Goal: Task Accomplishment & Management: Use online tool/utility

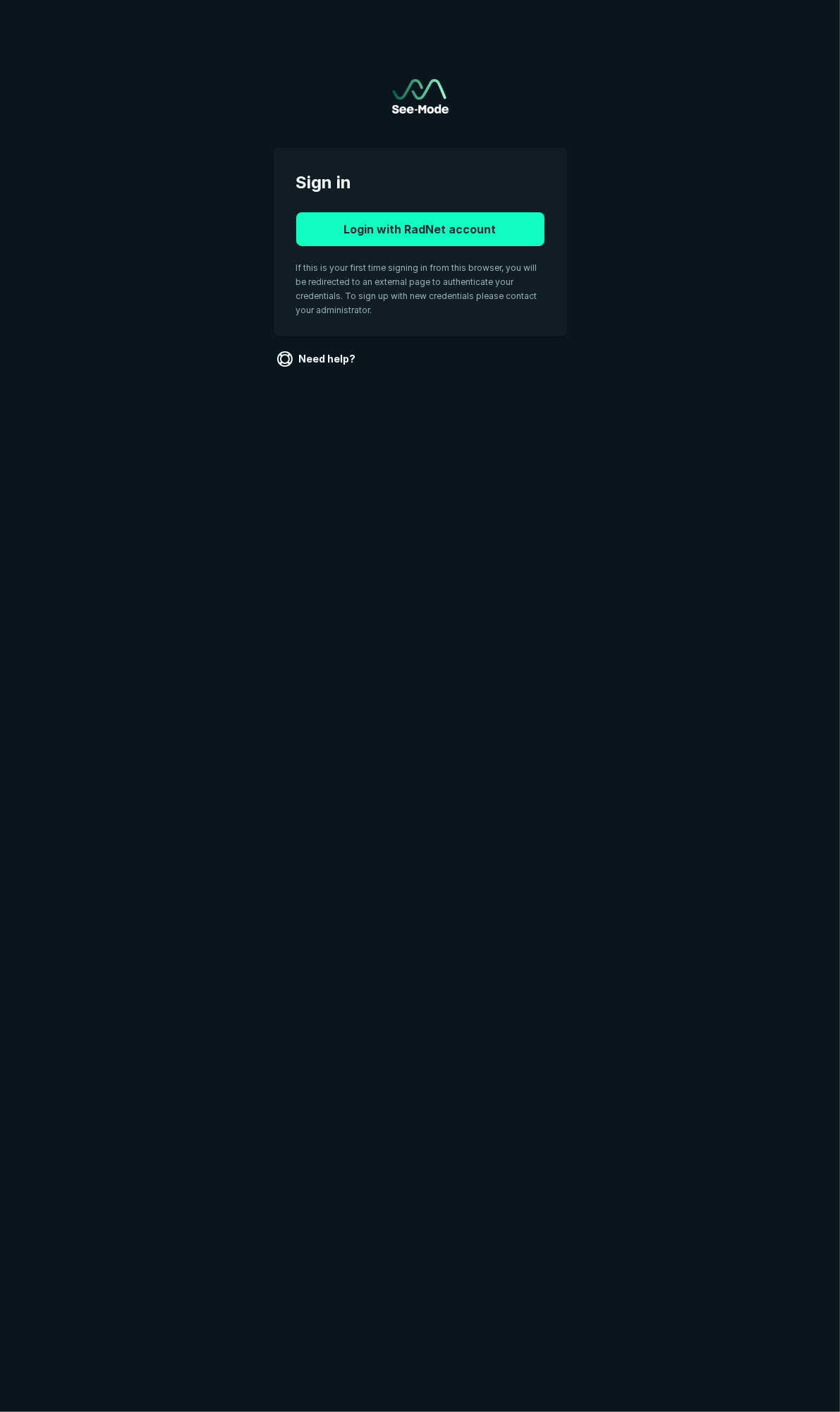
click at [480, 239] on button "Login with RadNet account" at bounding box center [420, 229] width 249 height 34
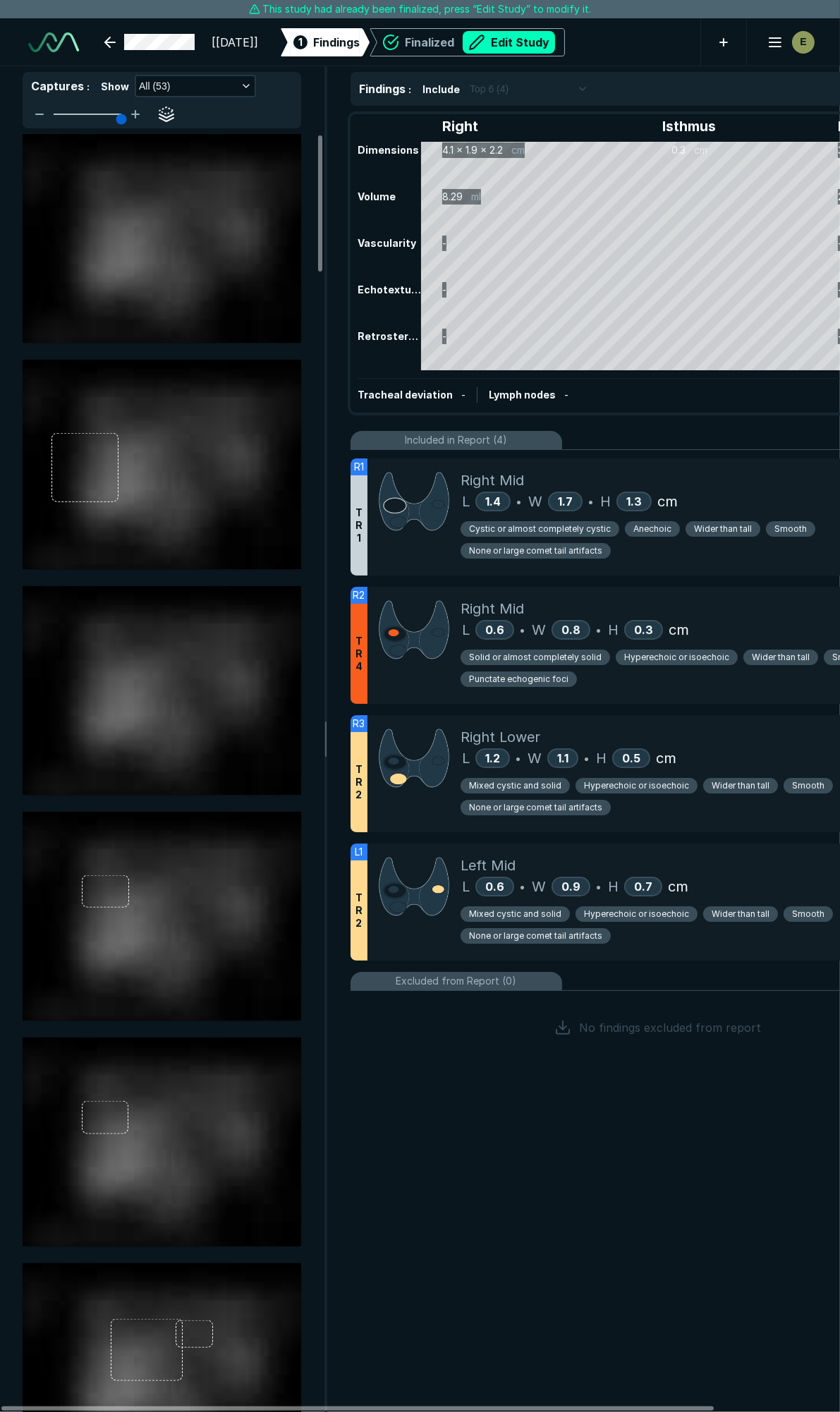
scroll to position [7836, 5591]
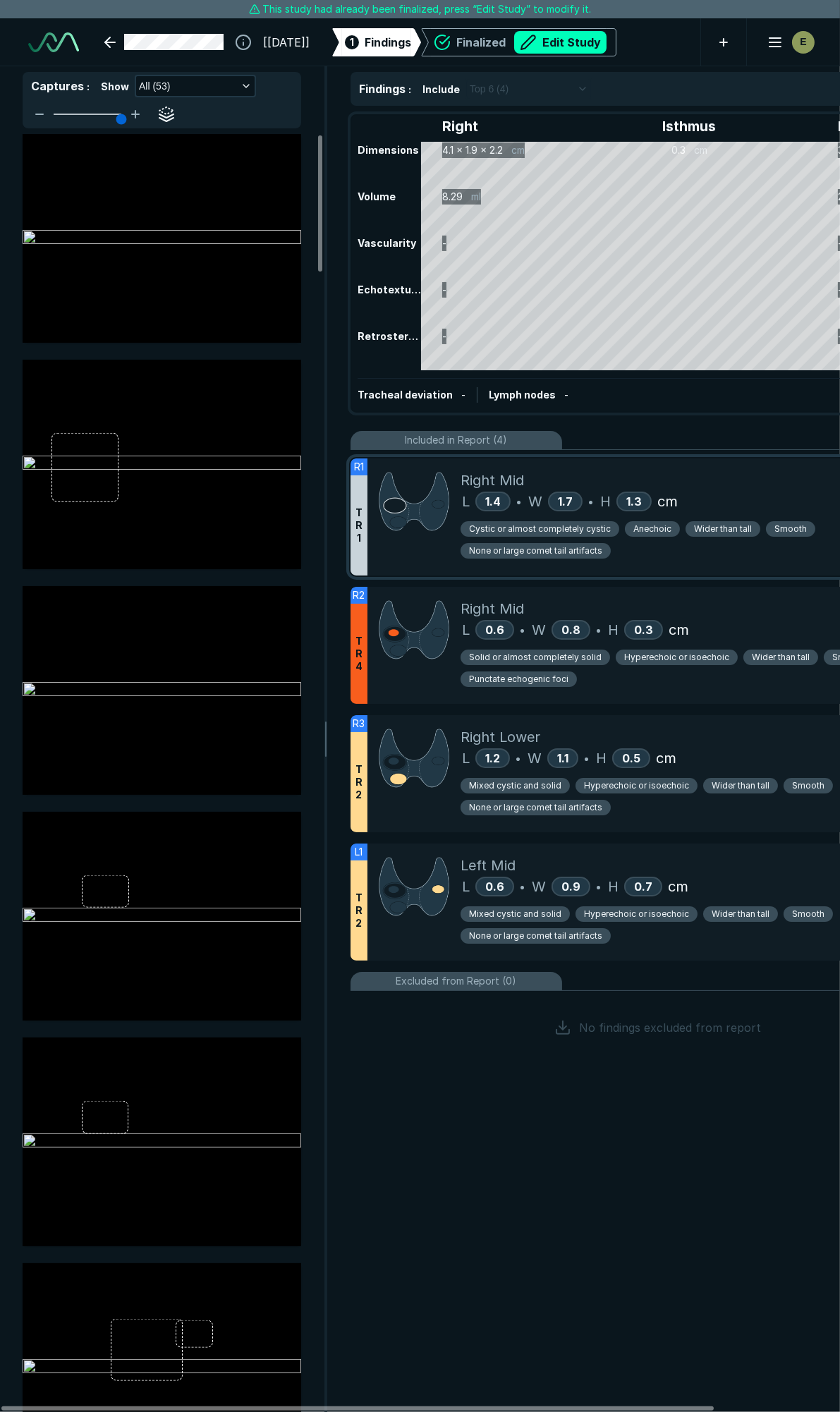
click at [762, 495] on div "L 1.4 • W 1.7 • H 1.3 cm" at bounding box center [706, 502] width 493 height 21
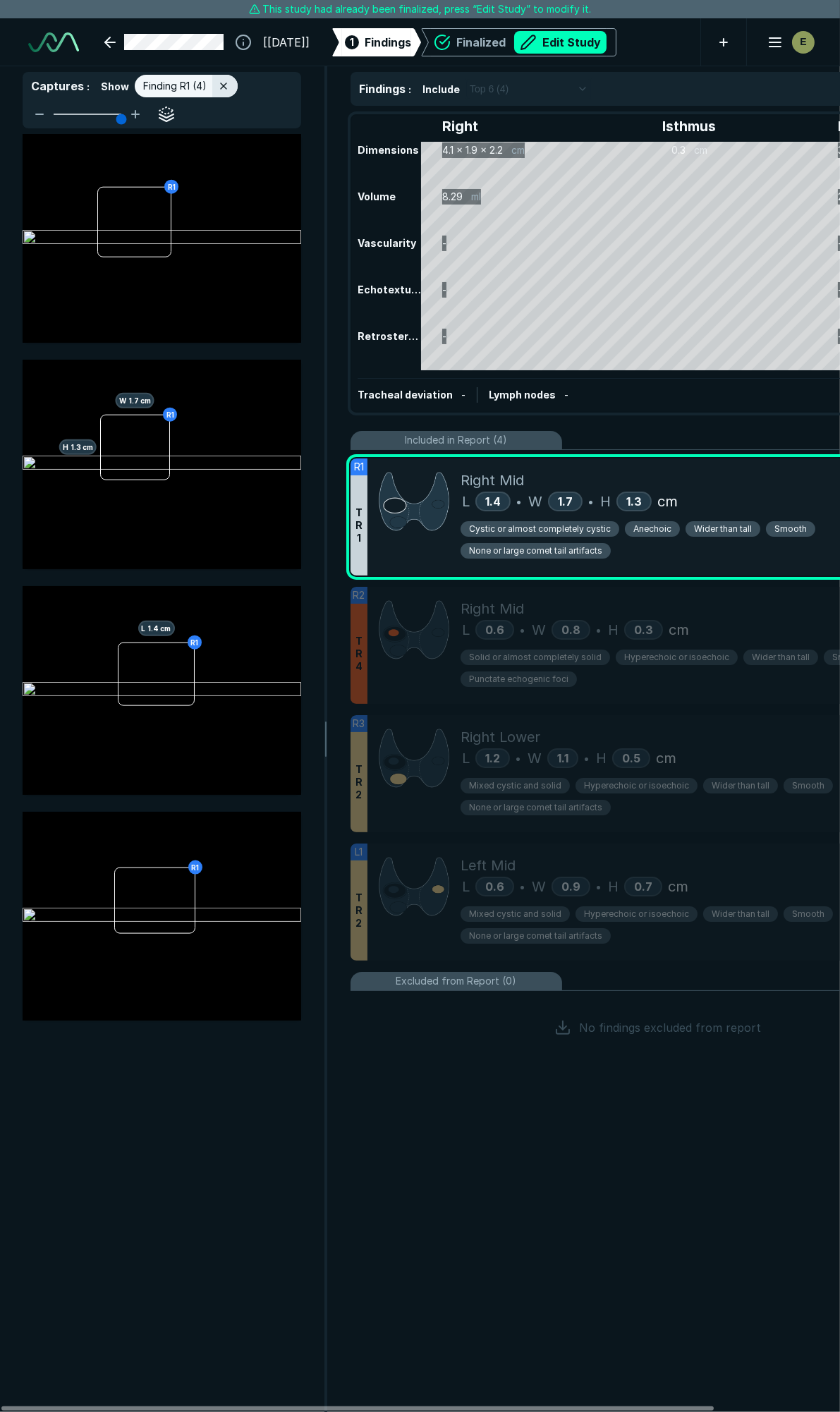
scroll to position [7408, 3042]
drag, startPoint x: 596, startPoint y: 526, endPoint x: 407, endPoint y: 24, distance: 536.4
click at [596, 526] on span "Cystic or almost completely cystic" at bounding box center [539, 529] width 142 height 12
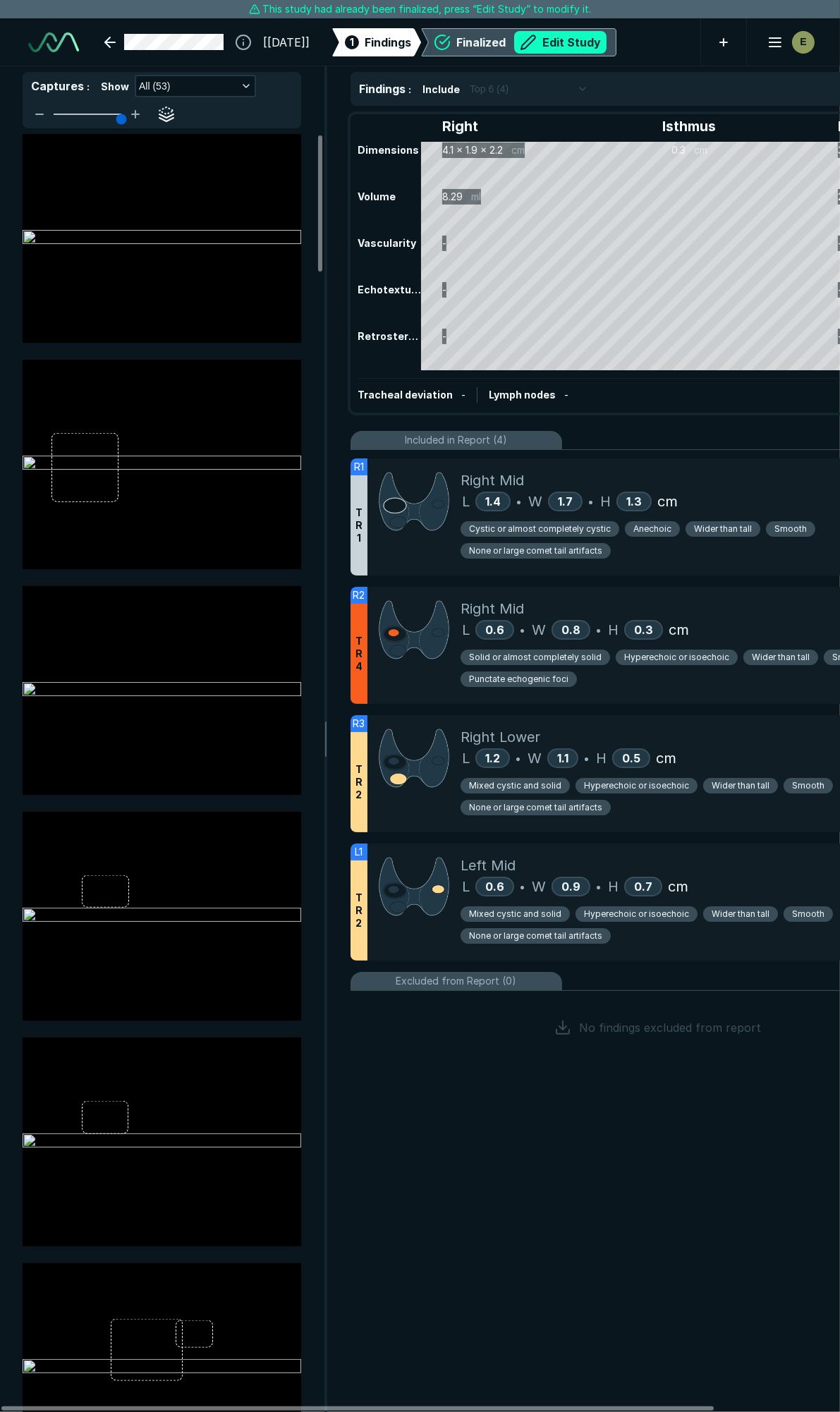
click at [607, 43] on button "Edit Study" at bounding box center [560, 42] width 93 height 22
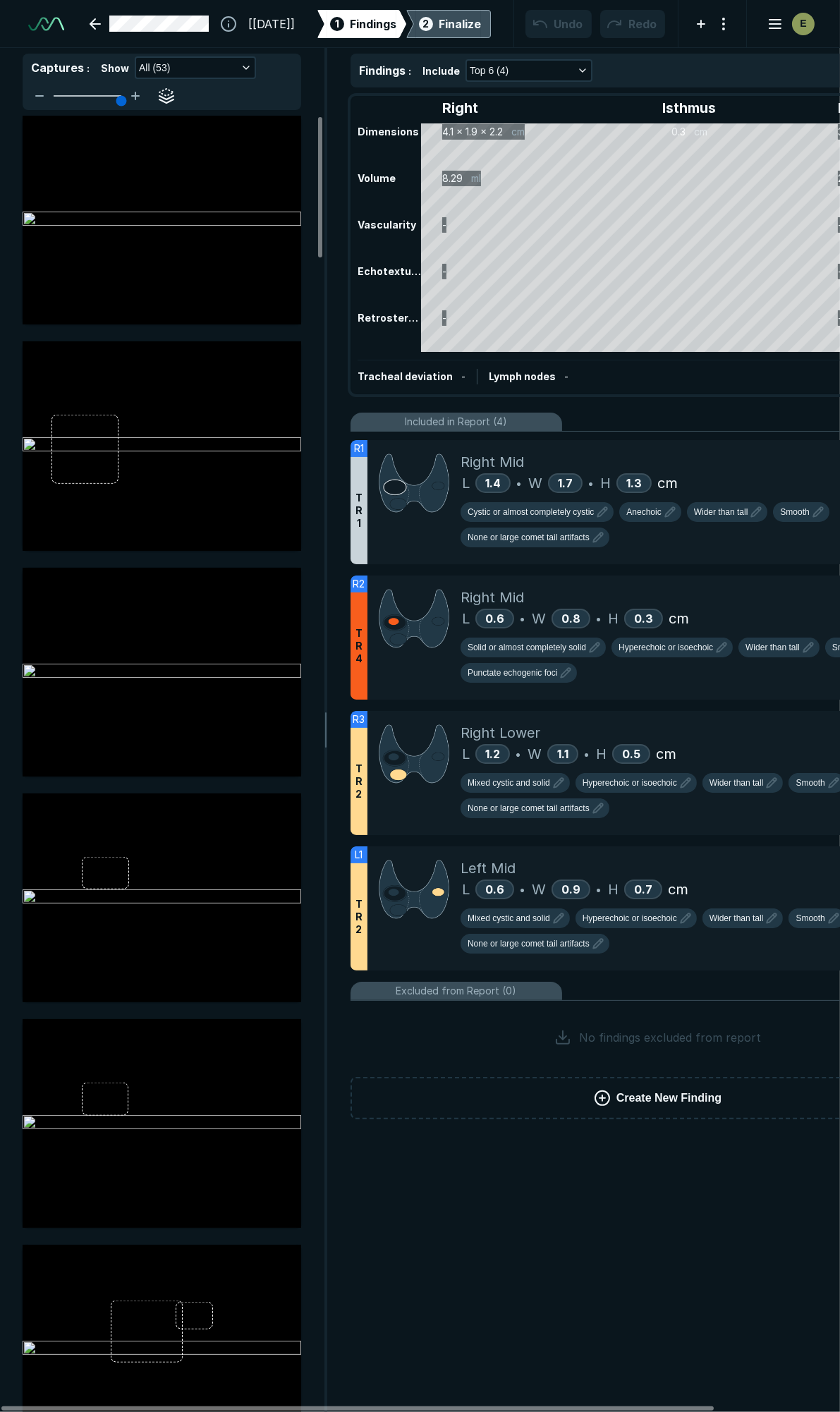
scroll to position [7919, 5591]
click at [598, 516] on icon "button" at bounding box center [601, 511] width 17 height 17
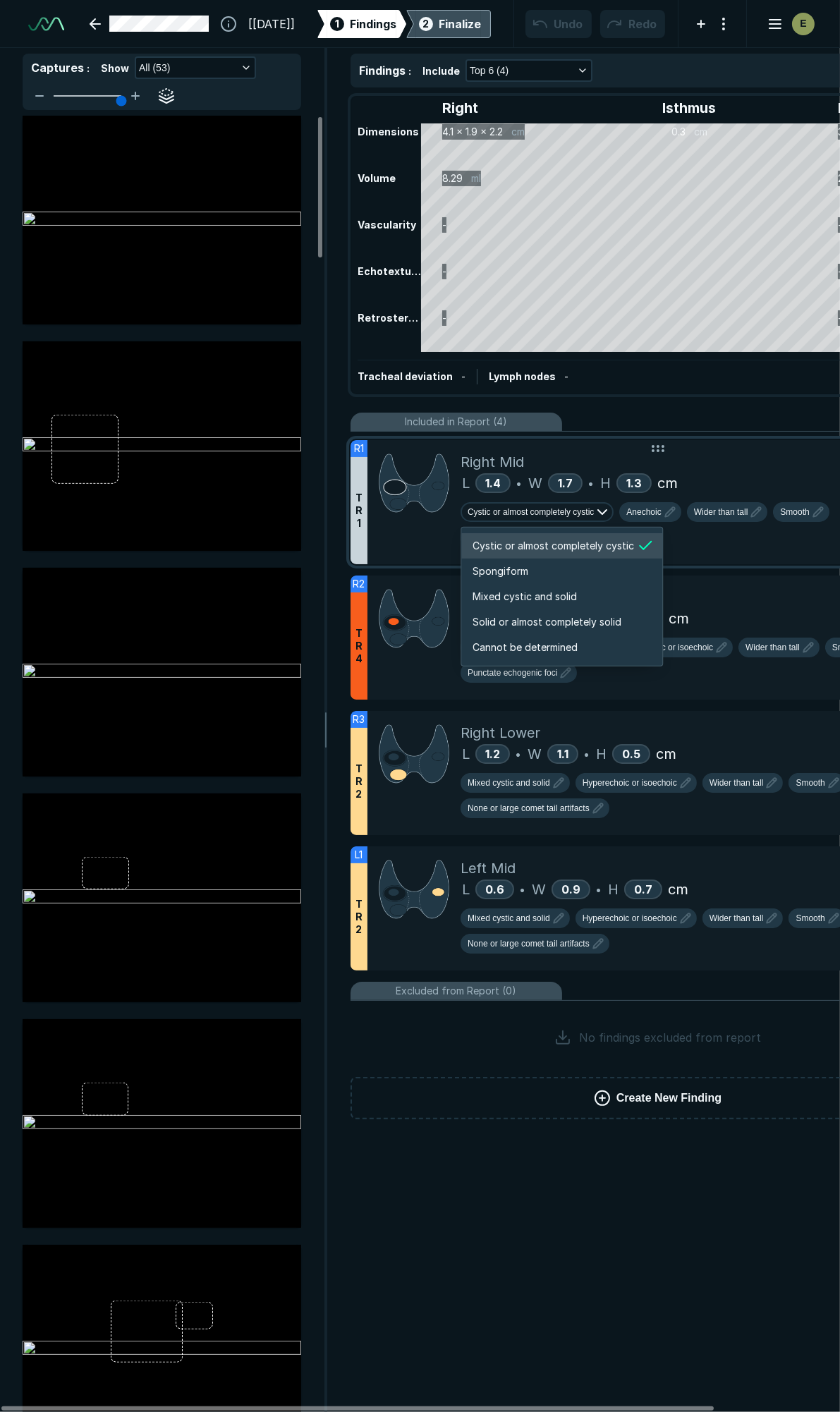
scroll to position [2352, 2707]
click at [579, 598] on li "Mixed cystic and solid" at bounding box center [562, 596] width 201 height 25
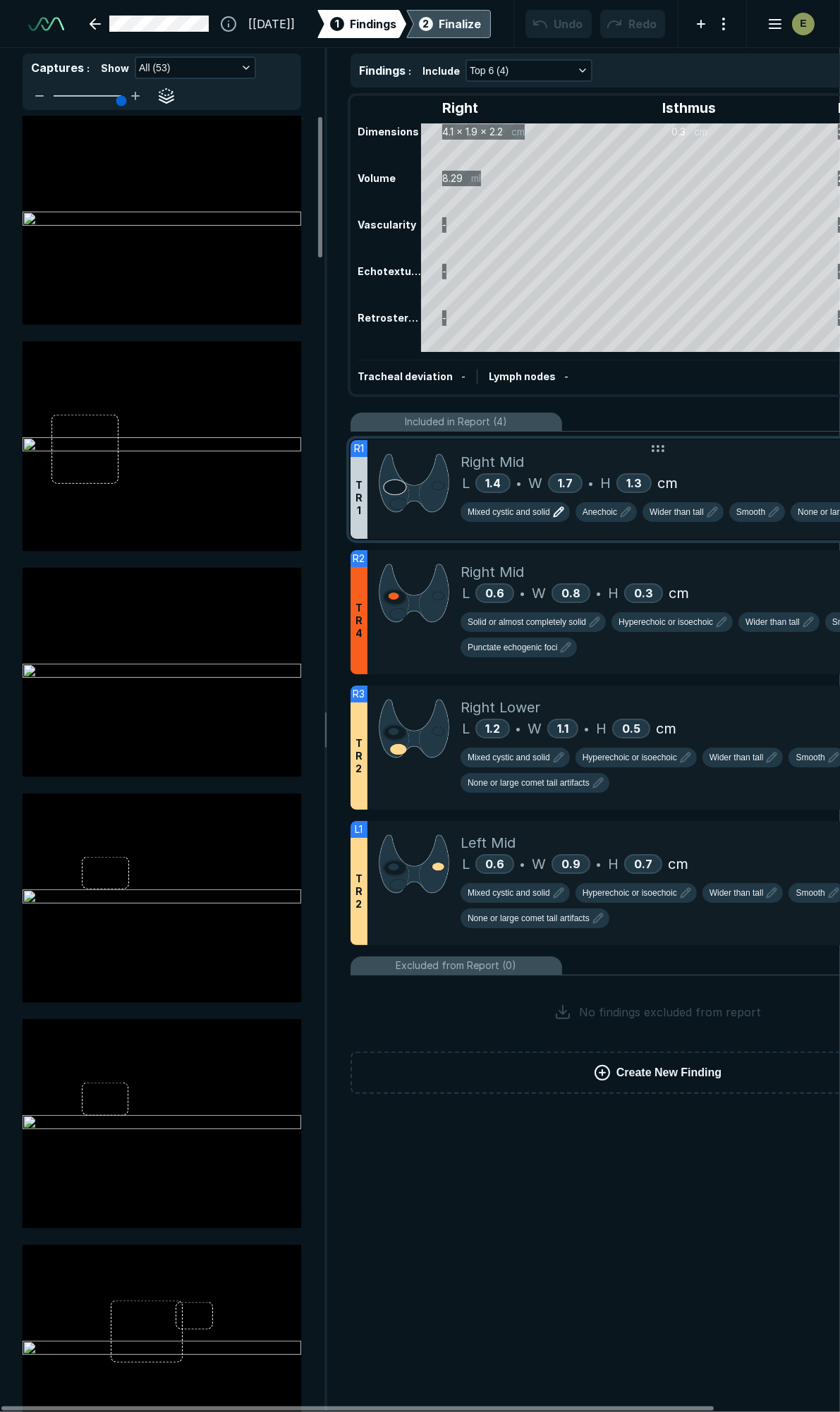
scroll to position [6328, 4553]
click at [609, 519] on button "Anechoic" at bounding box center [606, 512] width 61 height 20
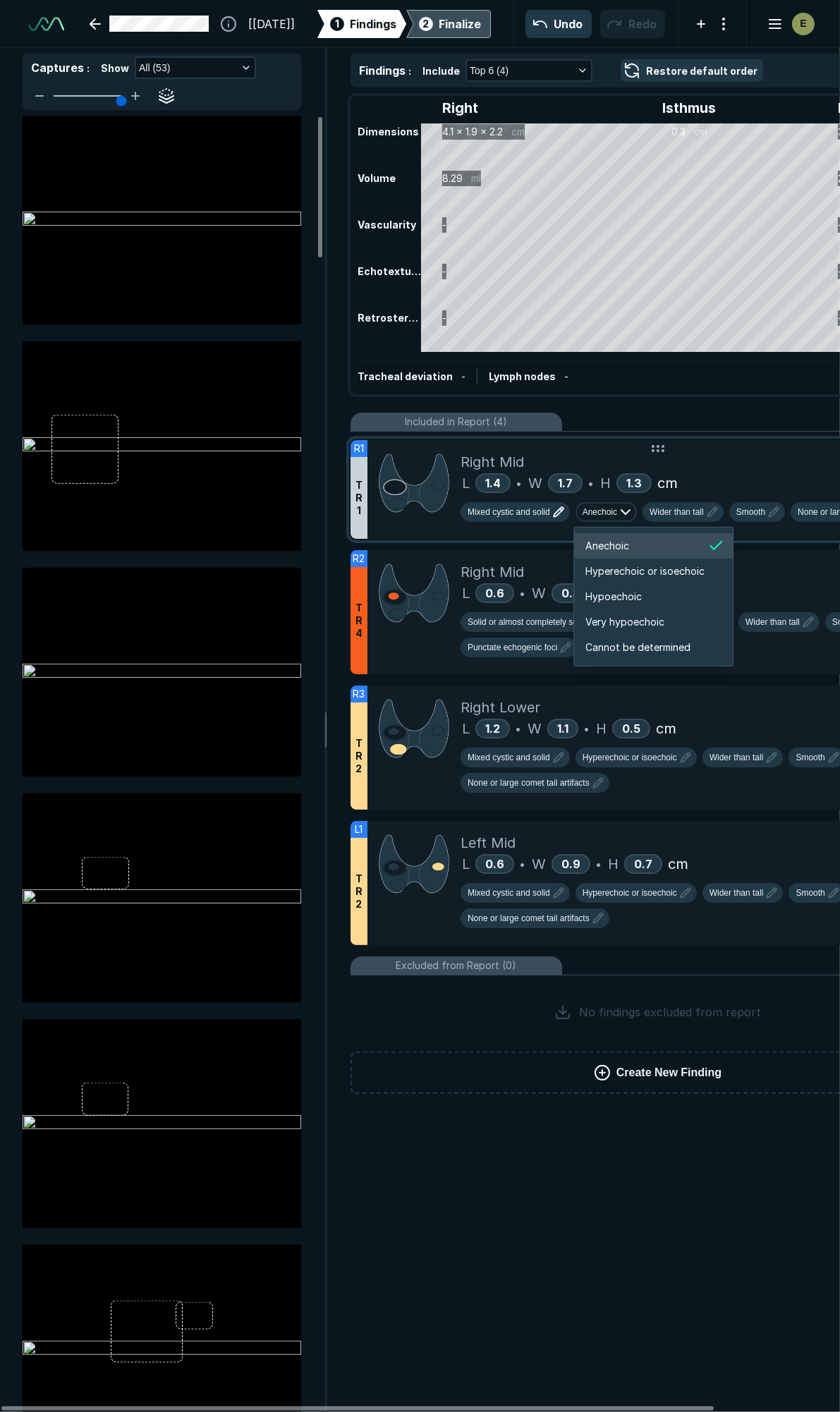
scroll to position [2352, 2526]
click at [617, 572] on span "Hyperechoic or isoechoic" at bounding box center [645, 570] width 119 height 15
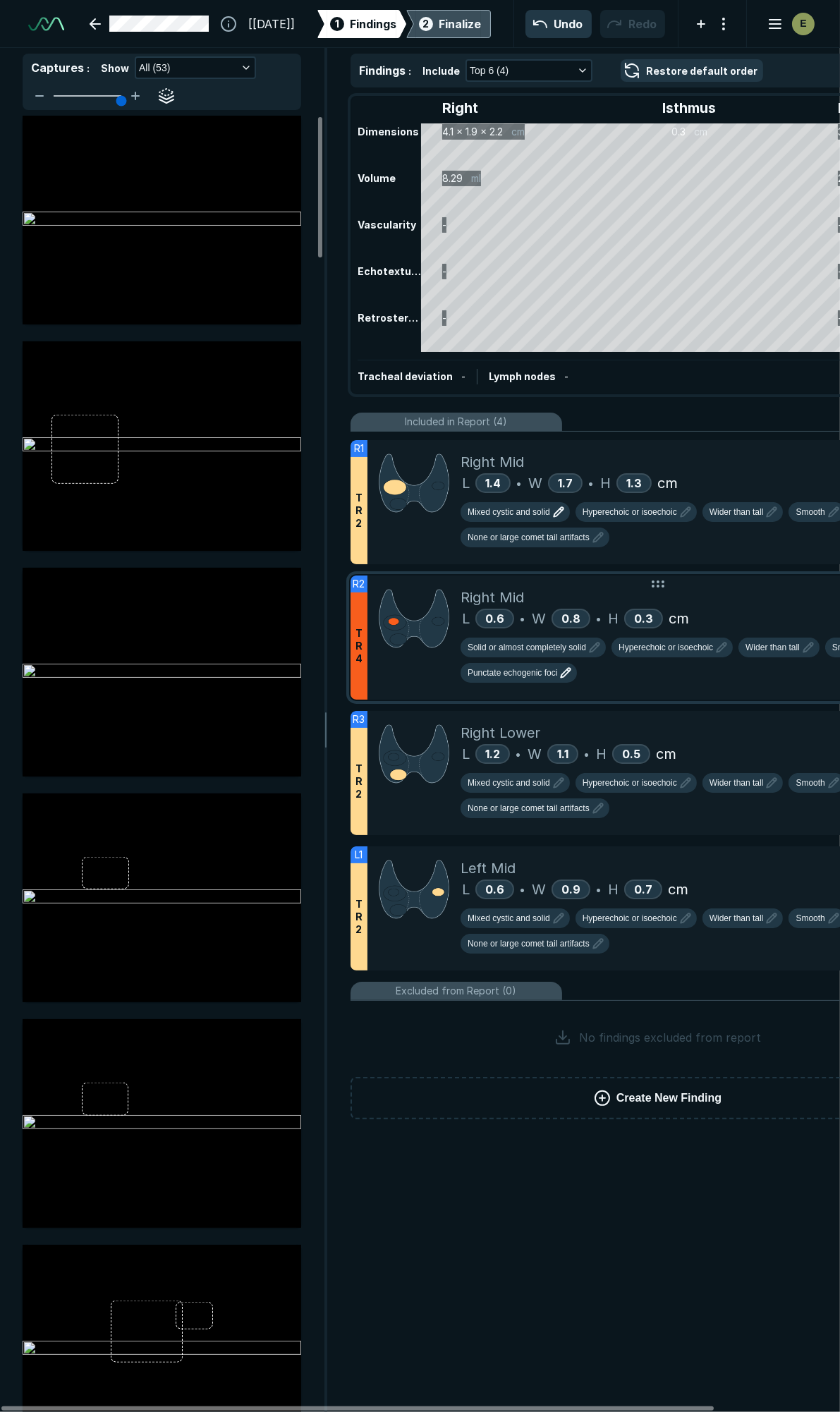
click at [542, 668] on span "Punctate echogenic foci" at bounding box center [512, 673] width 90 height 12
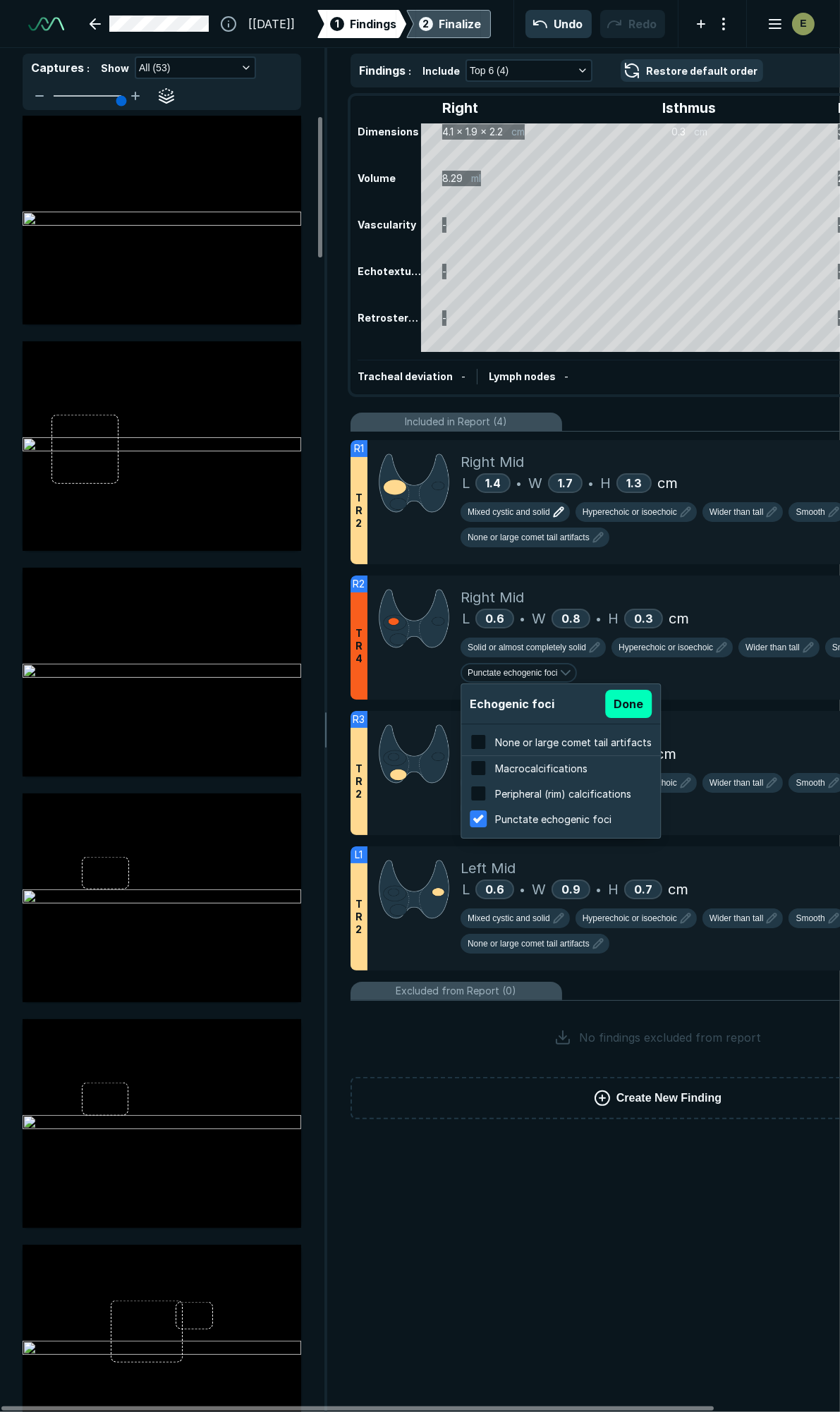
scroll to position [2266, 2689]
click at [518, 742] on span "None or large comet tail artifacts" at bounding box center [574, 741] width 157 height 12
checkbox input "true"
checkbox input "false"
click at [610, 704] on button "Done" at bounding box center [628, 704] width 46 height 29
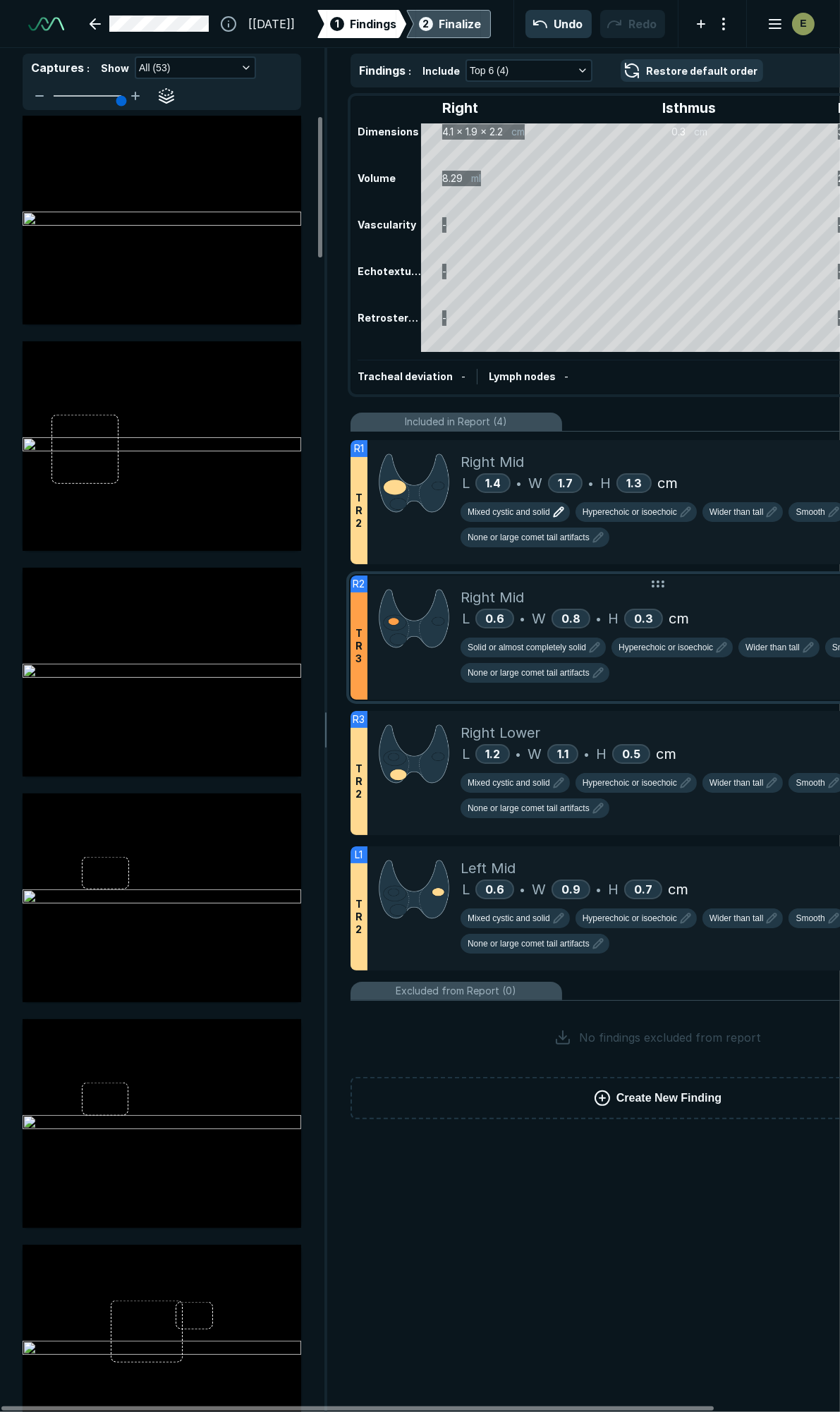
click at [742, 601] on div "Right Mid" at bounding box center [706, 598] width 493 height 21
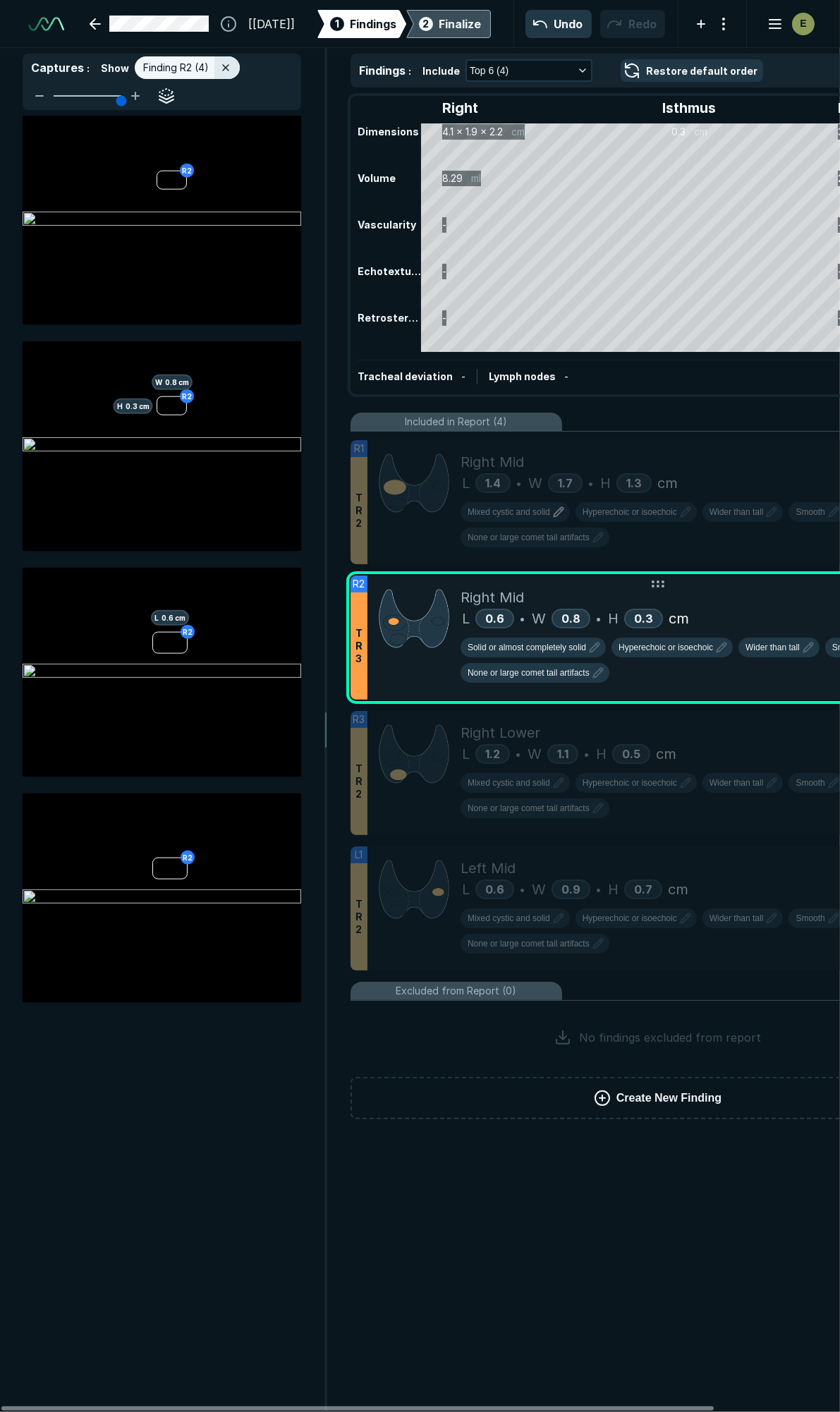
scroll to position [7490, 3042]
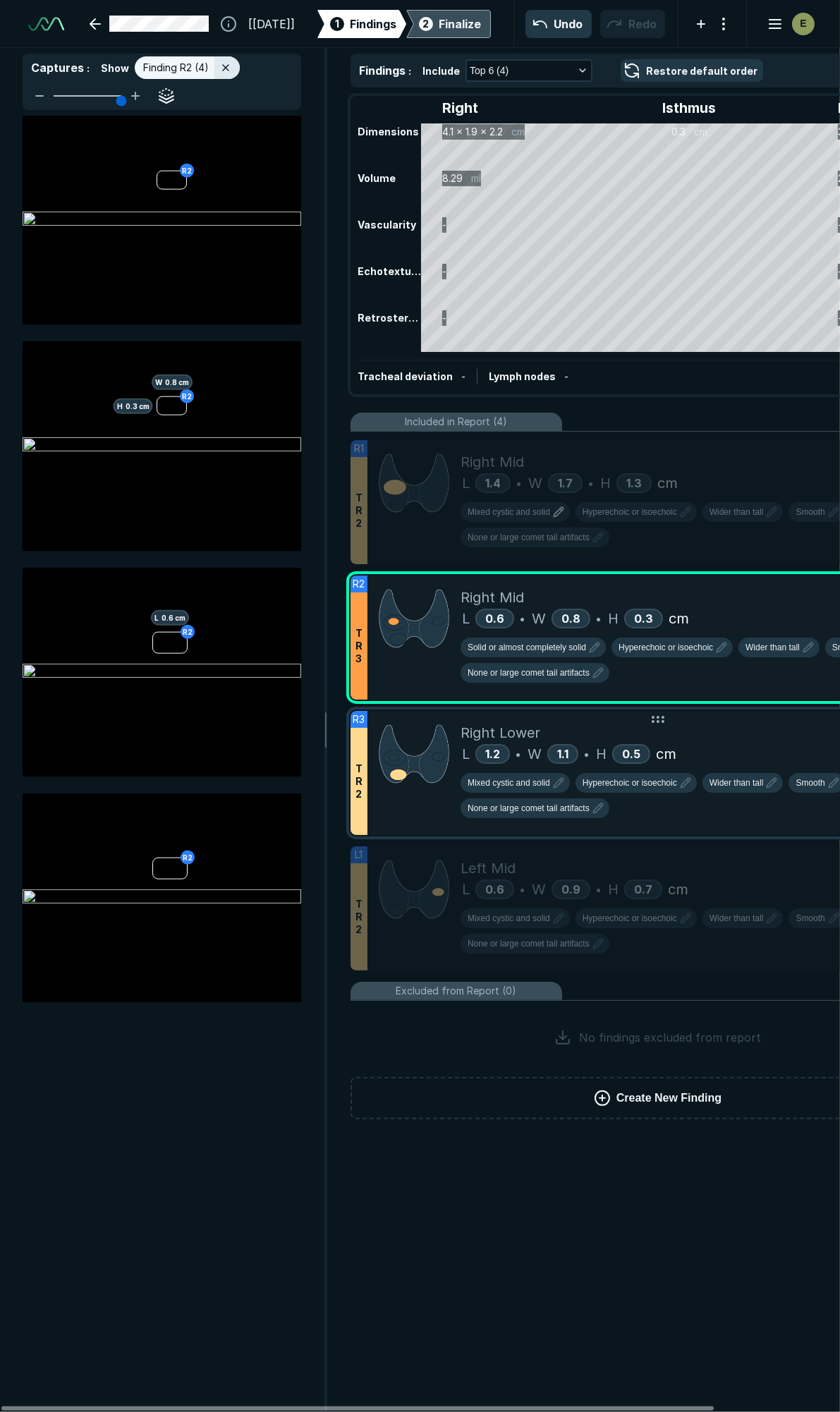
click at [717, 722] on div "Right Lower" at bounding box center [706, 733] width 493 height 21
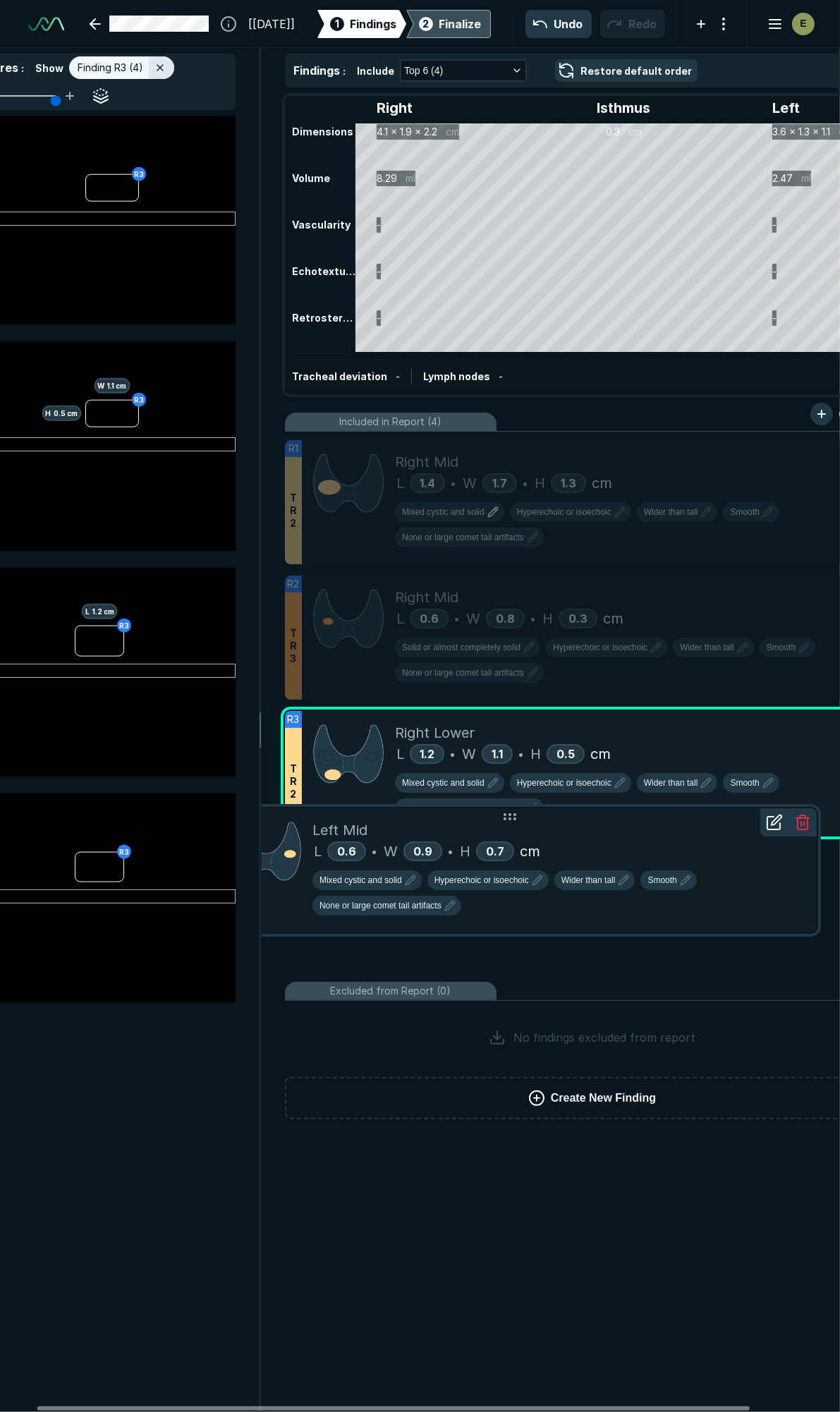
scroll to position [0, 147]
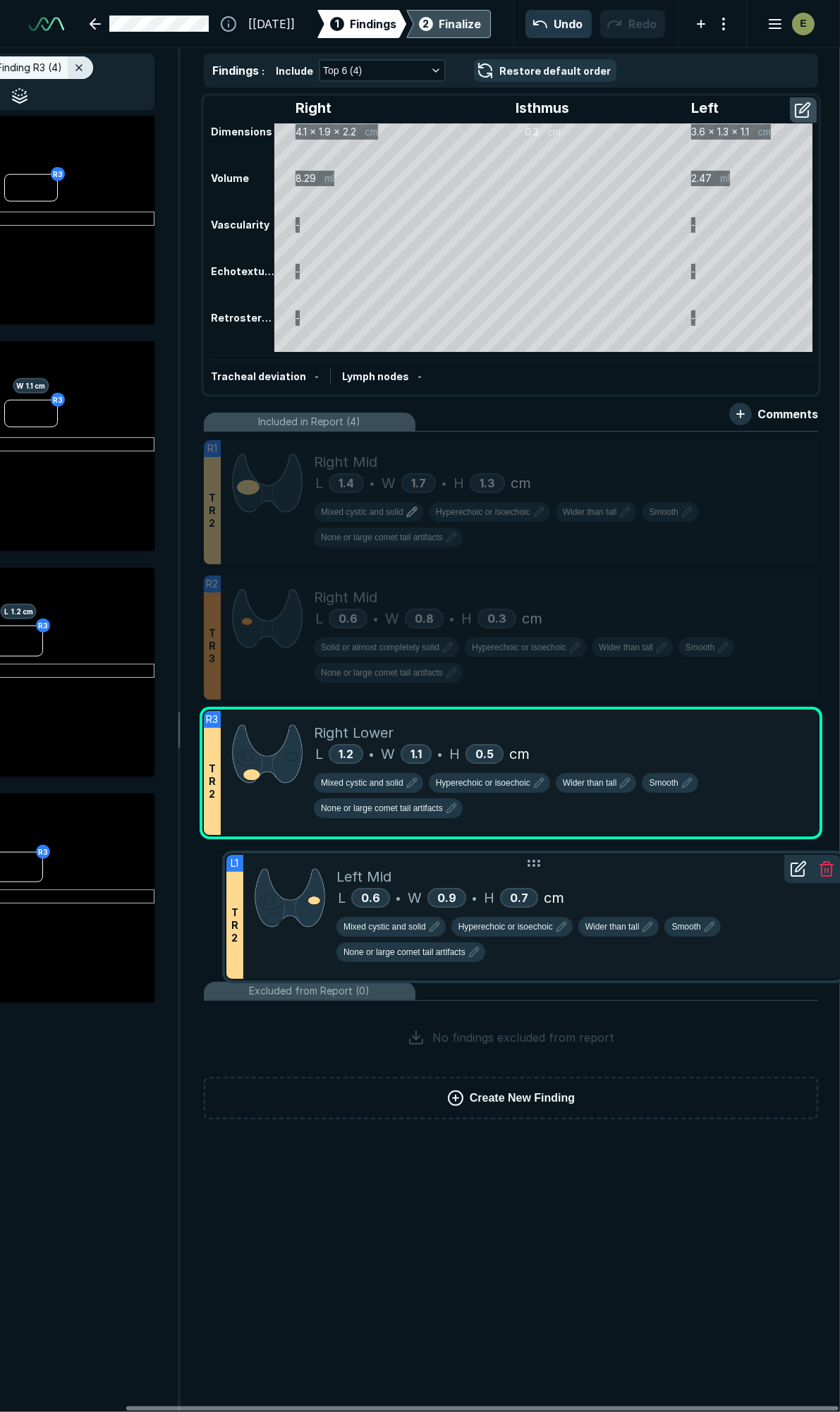
drag, startPoint x: 772, startPoint y: 859, endPoint x: 698, endPoint y: 868, distance: 74.5
click at [698, 868] on div "Left Mid" at bounding box center [583, 877] width 493 height 21
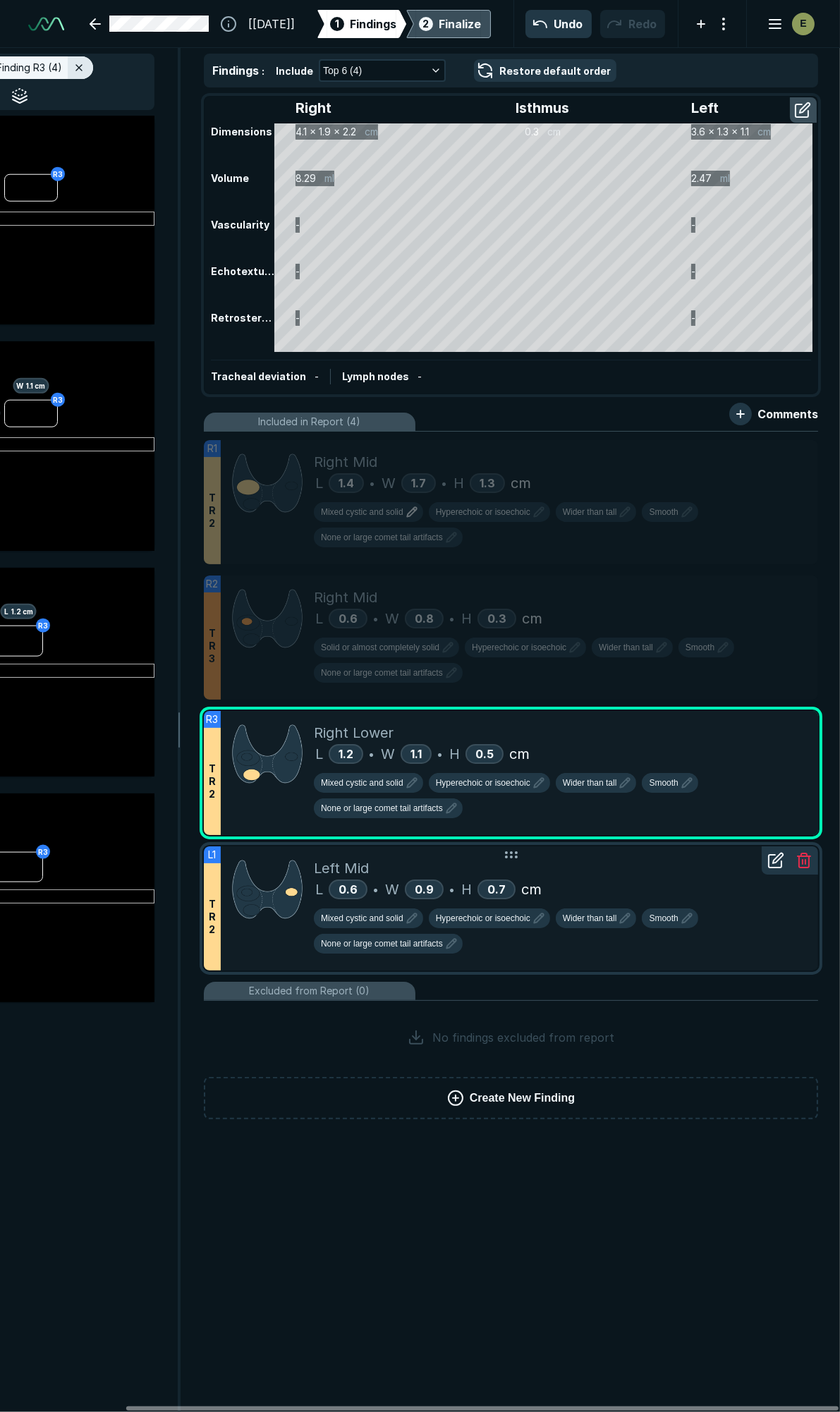
click at [684, 878] on div "L 0.6 • W 0.9 • H 0.7 cm" at bounding box center [559, 889] width 493 height 21
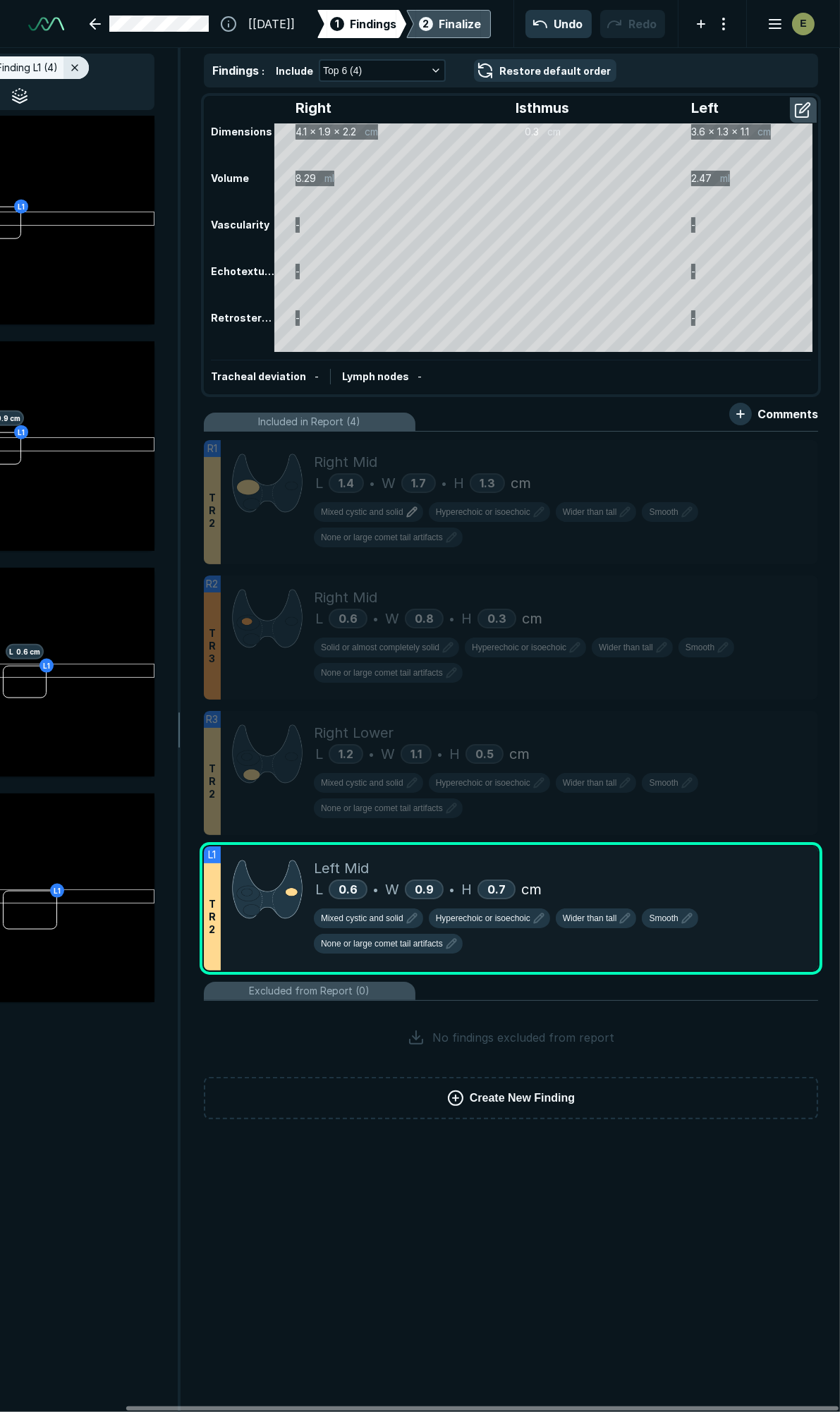
click at [455, 25] on div "Finalize" at bounding box center [459, 23] width 42 height 17
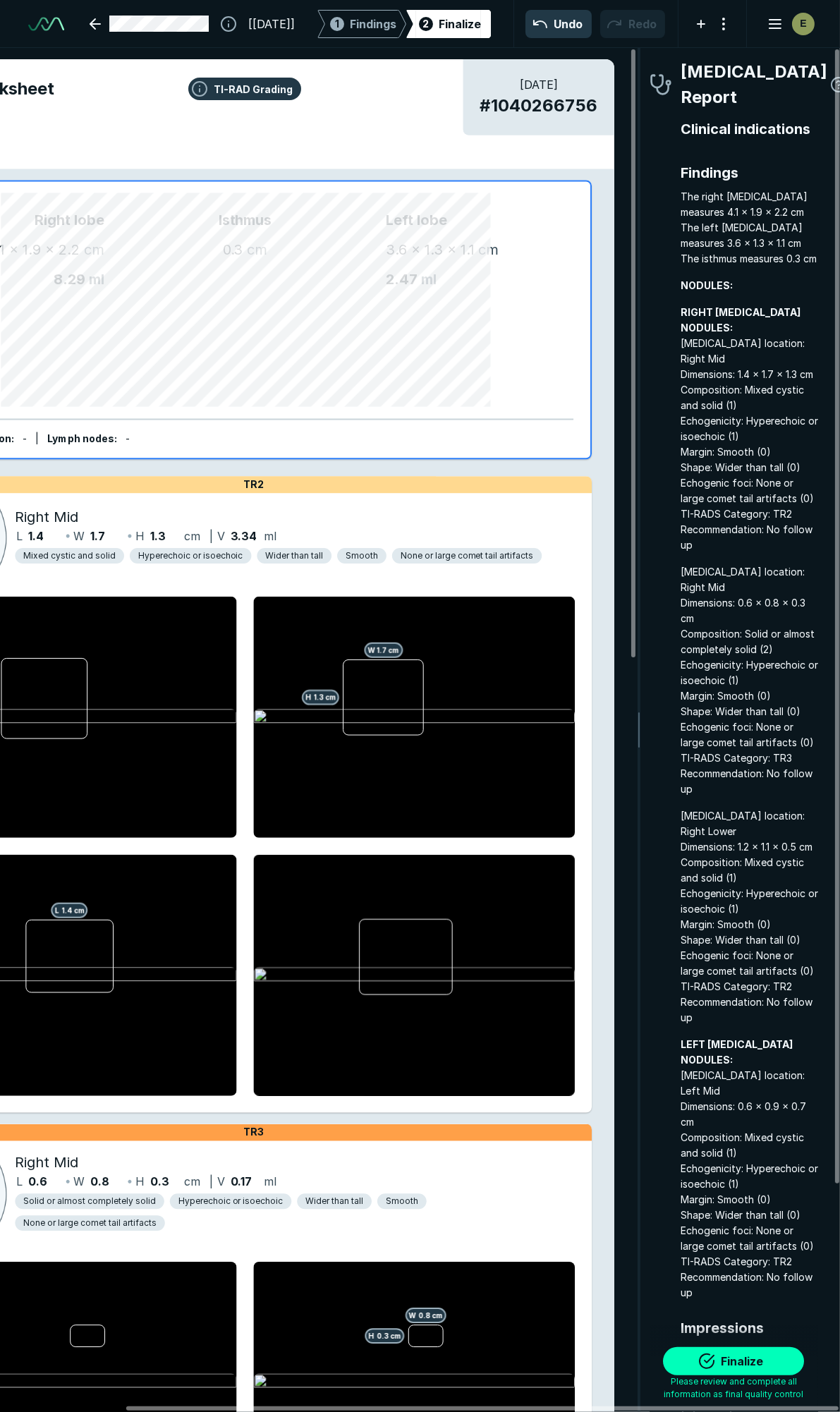
scroll to position [7868, 2548]
click at [753, 1362] on button "Finalize" at bounding box center [733, 1361] width 141 height 29
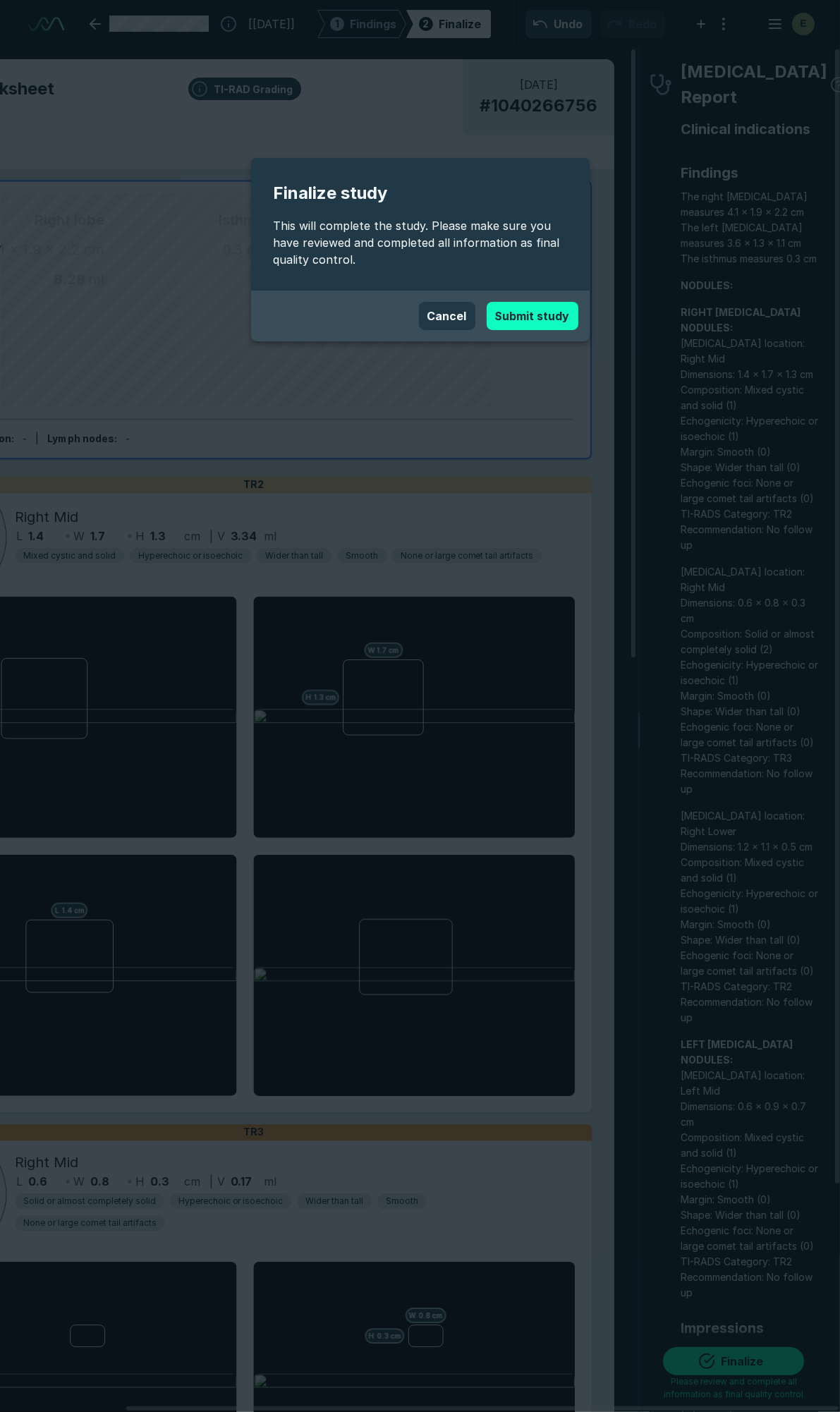
click at [506, 320] on button "Submit study" at bounding box center [532, 316] width 92 height 29
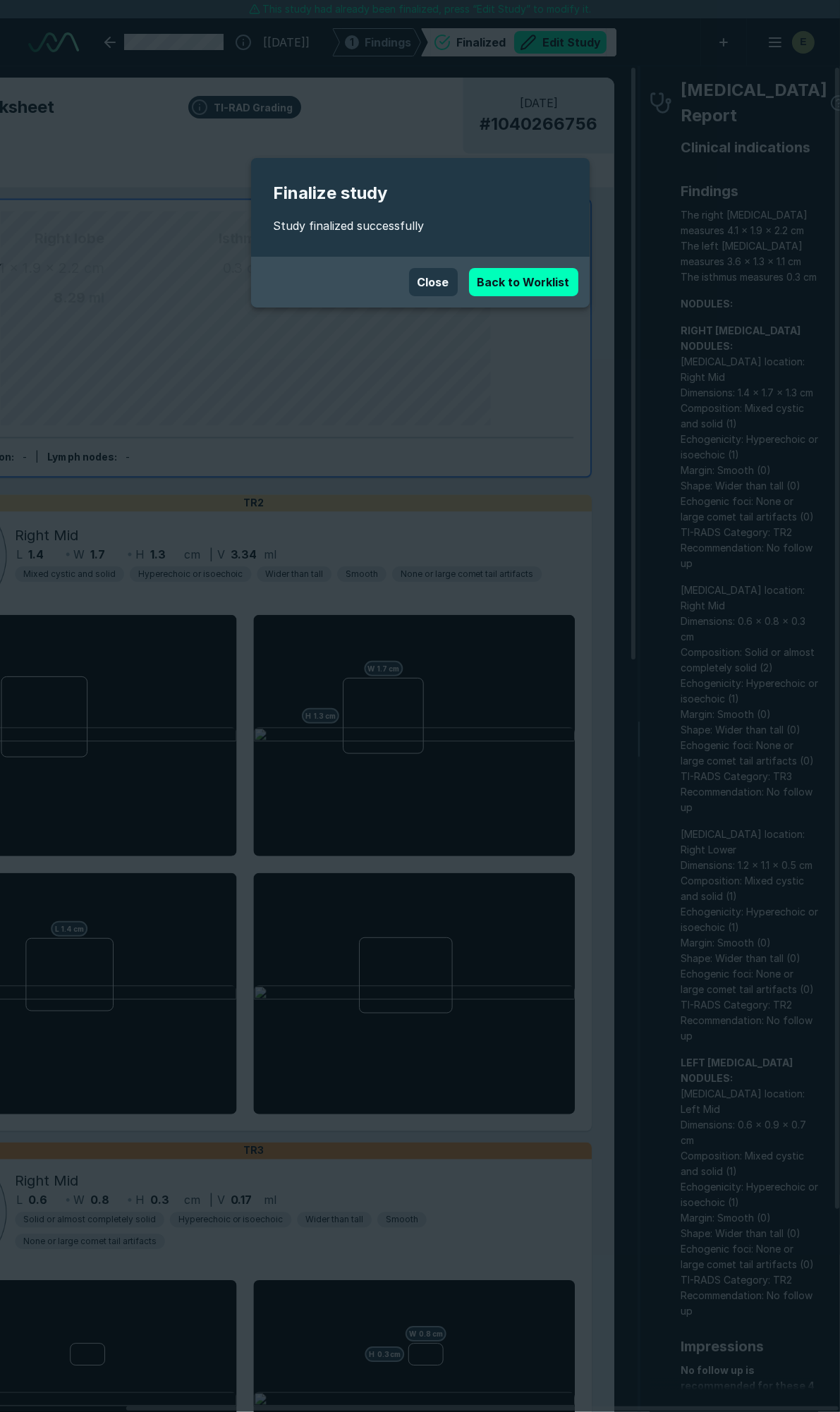
scroll to position [7836, 5591]
click at [516, 282] on link "Back to Worklist" at bounding box center [523, 282] width 110 height 29
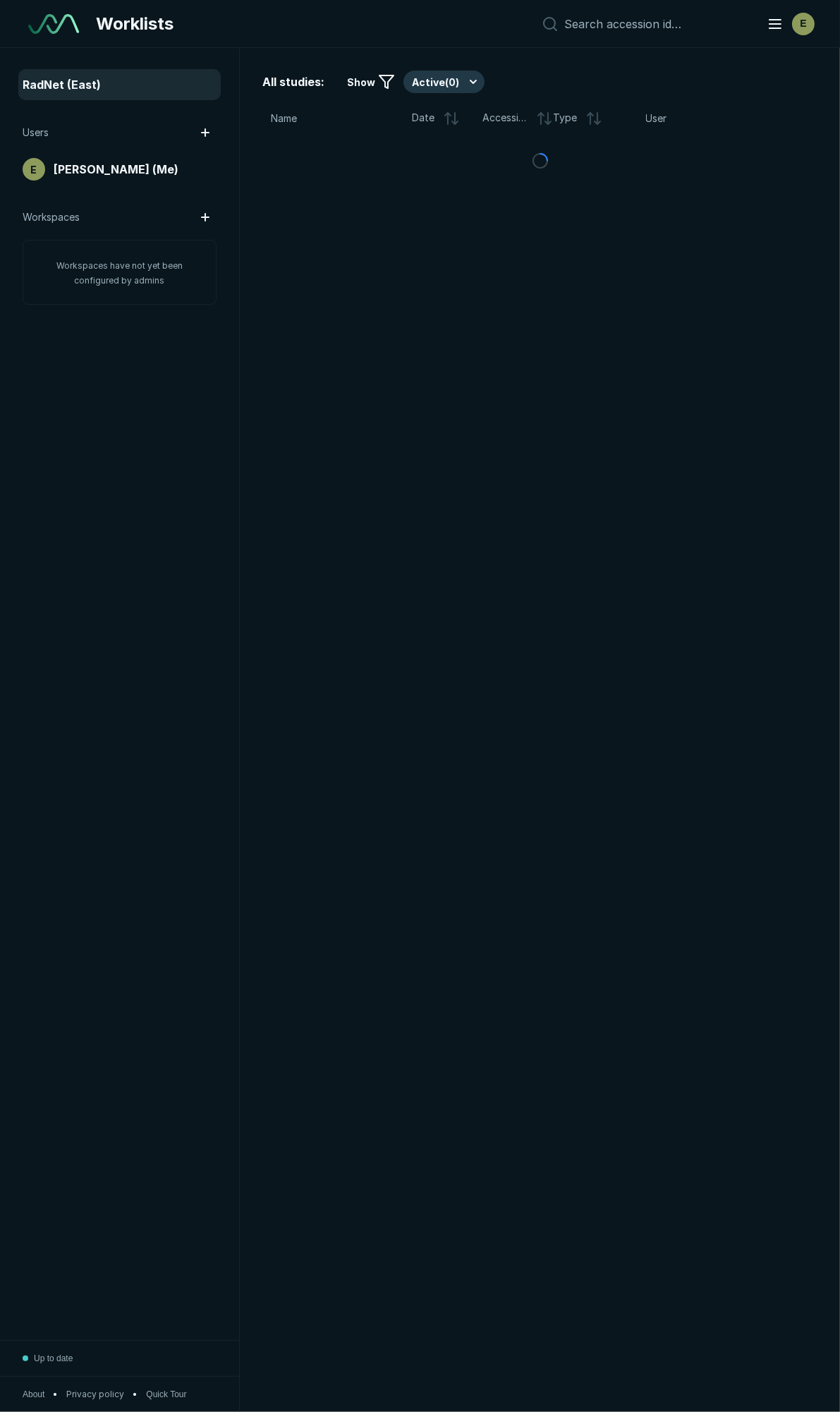
scroll to position [7693, 4286]
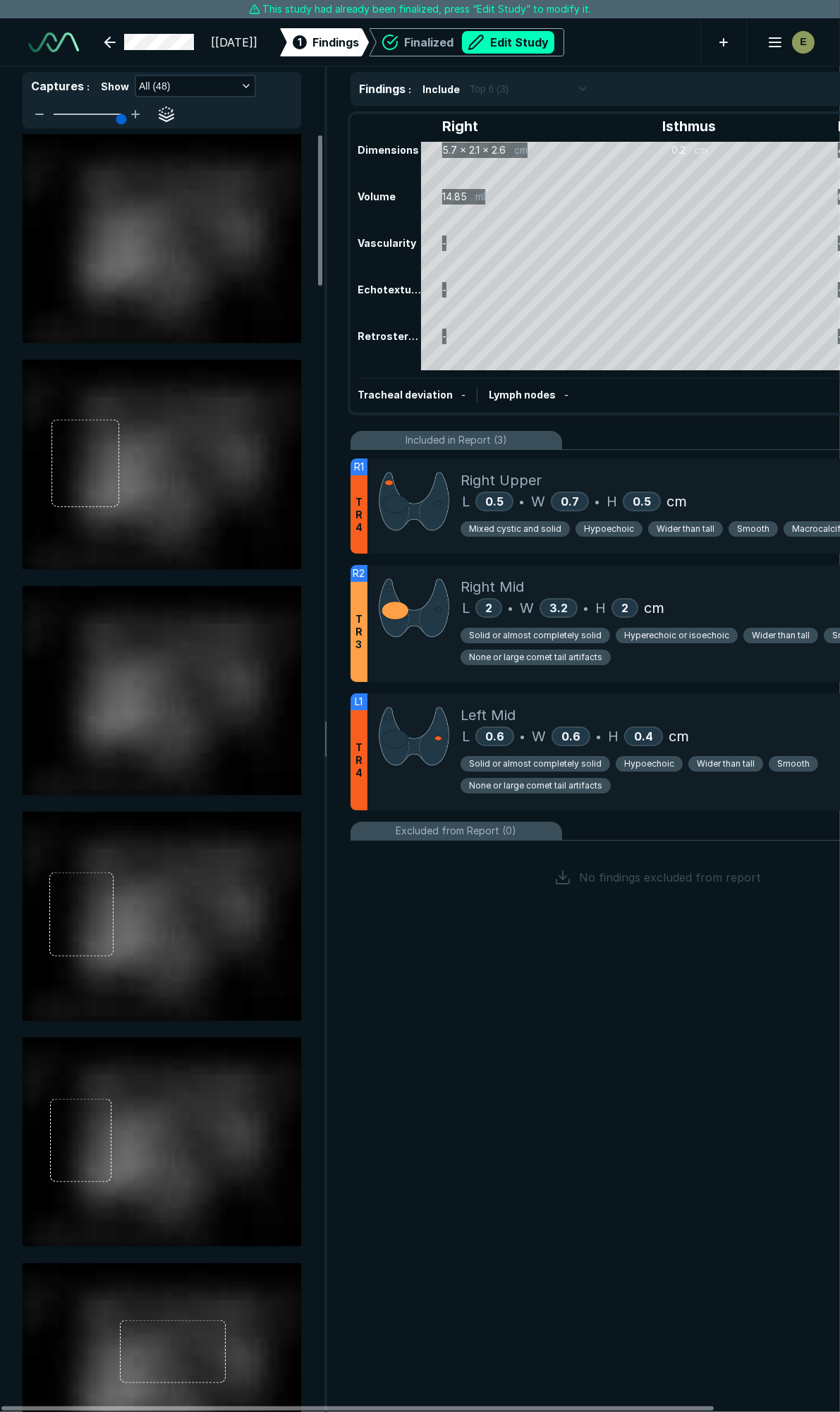
scroll to position [7836, 5591]
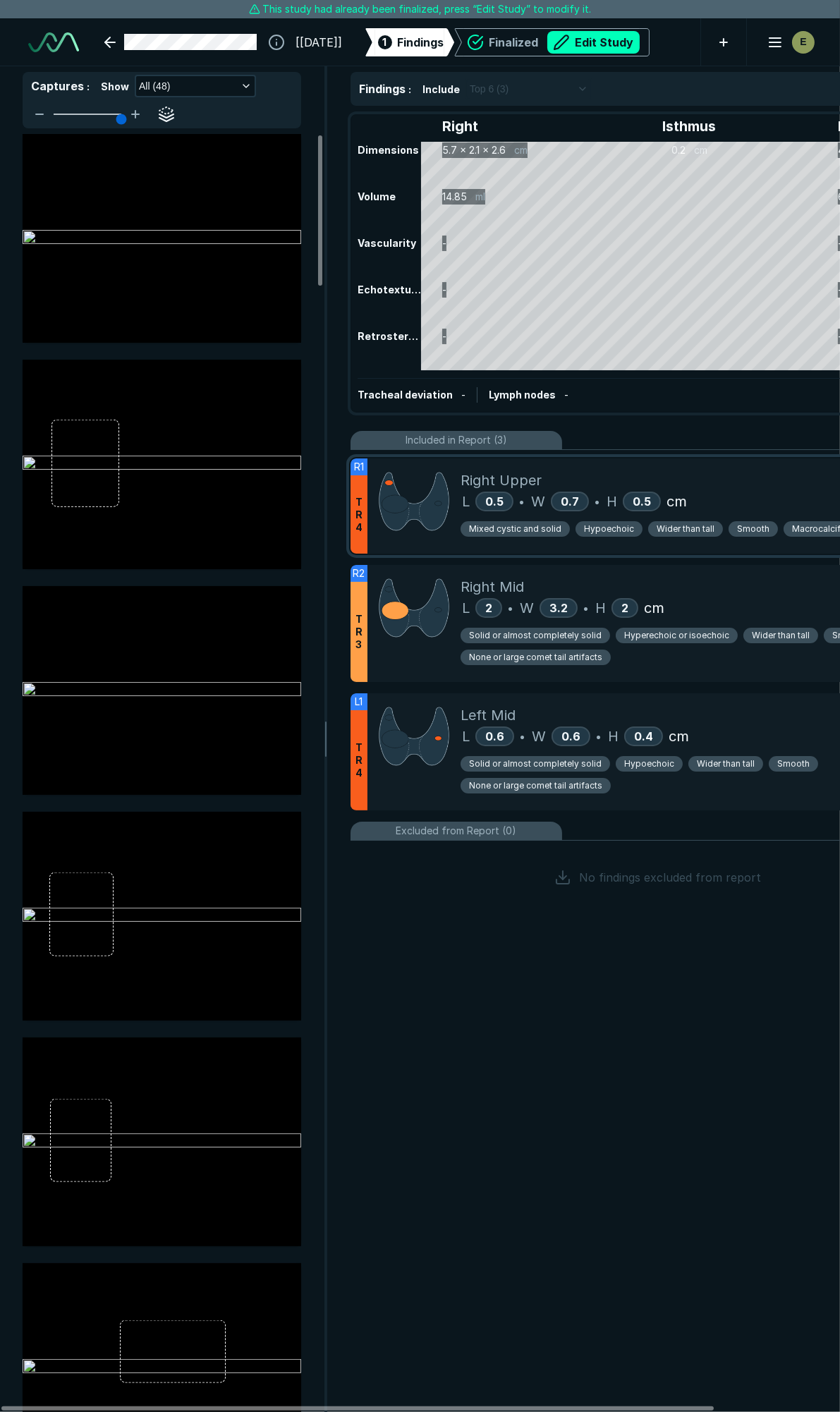
click at [742, 484] on div "Right Upper" at bounding box center [706, 480] width 493 height 21
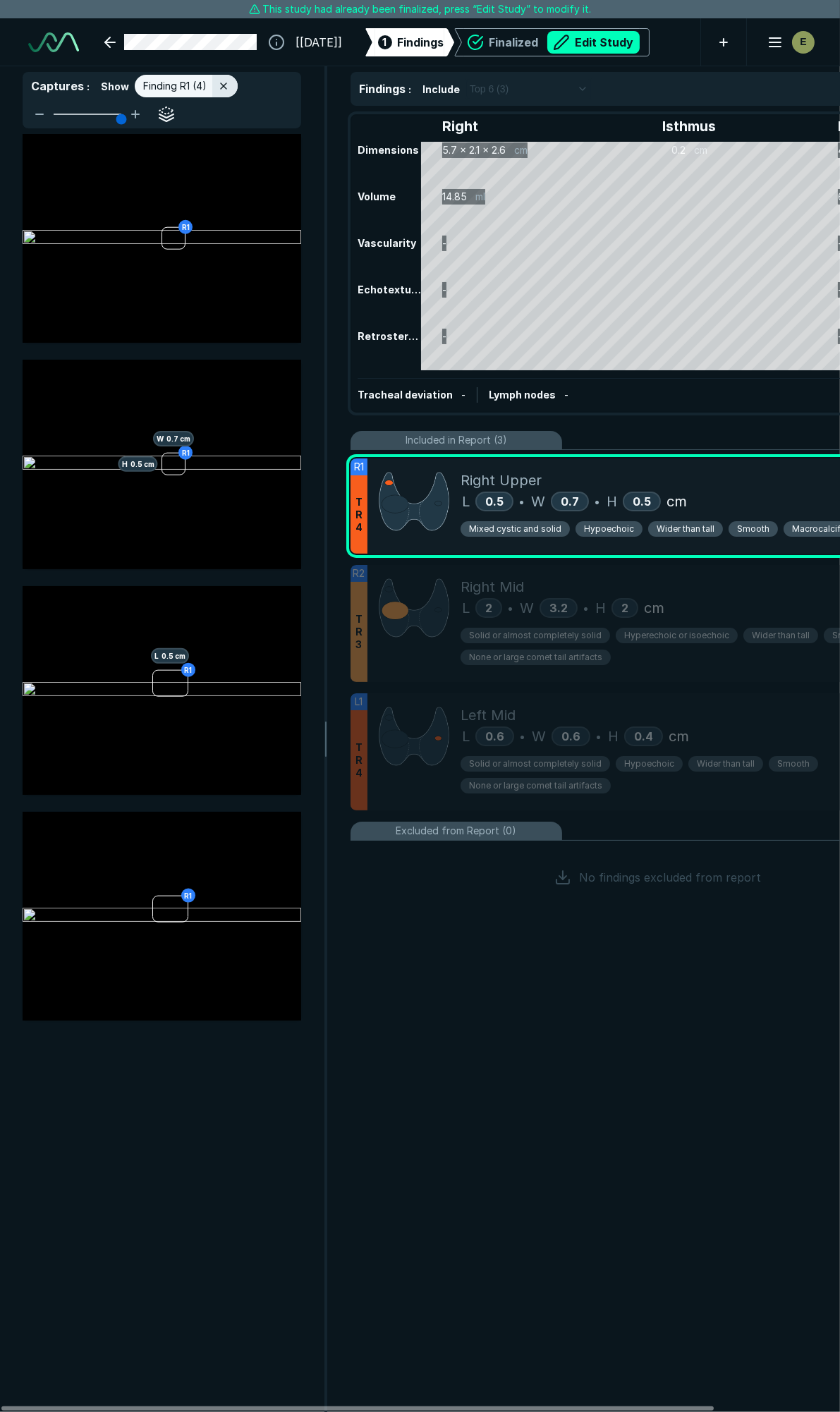
scroll to position [7408, 3042]
click at [614, 32] on button "Edit Study" at bounding box center [593, 42] width 93 height 22
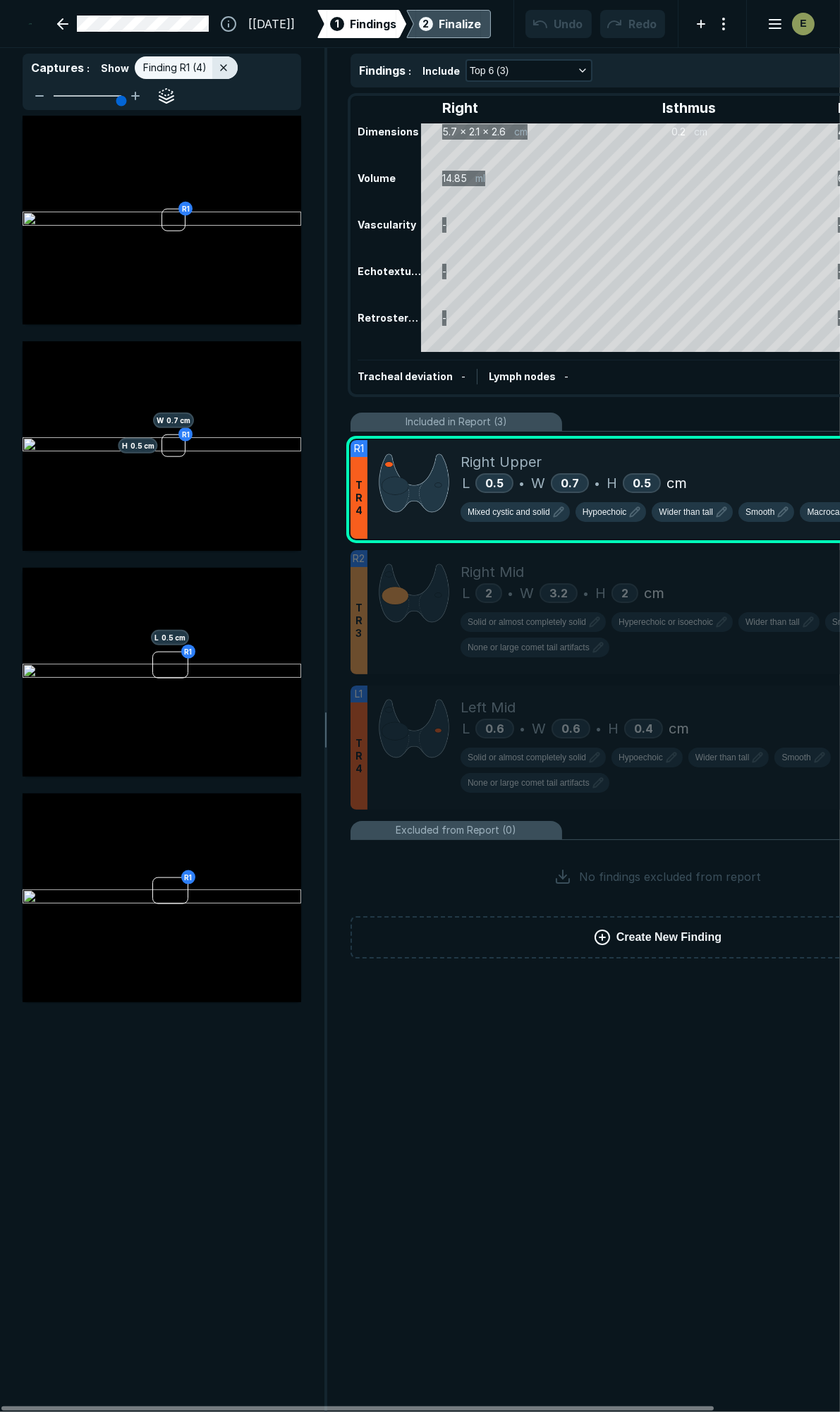
scroll to position [7919, 5591]
click at [622, 515] on span "Hypoechoic" at bounding box center [605, 512] width 45 height 12
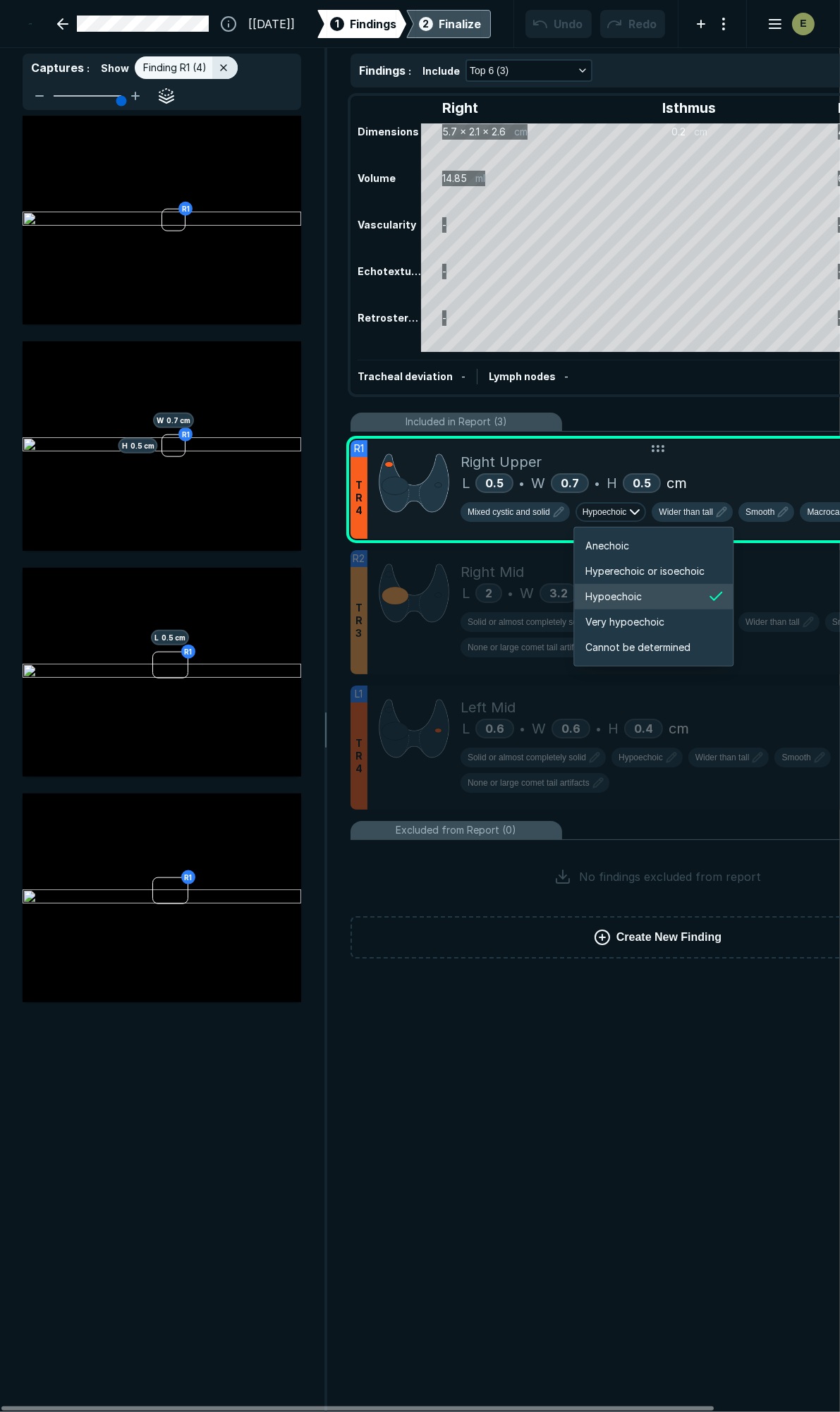
scroll to position [2352, 2526]
click at [658, 565] on span "Hyperechoic or isoechoic" at bounding box center [645, 570] width 119 height 15
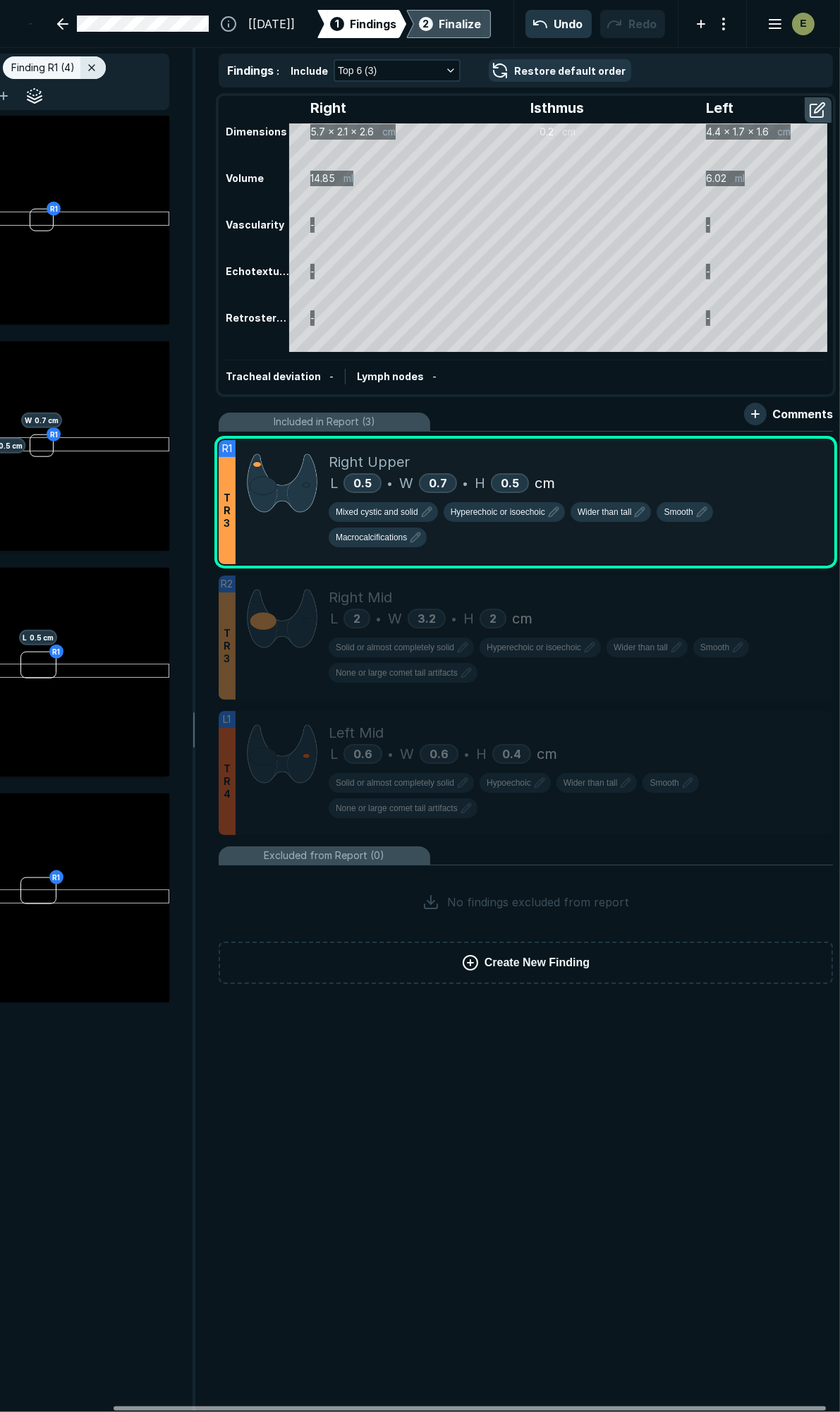
scroll to position [0, 131]
drag, startPoint x: 388, startPoint y: 1408, endPoint x: 499, endPoint y: 1413, distance: 111.1
click at [499, 1410] on div at bounding box center [469, 1408] width 712 height 4
click at [424, 529] on icon "button" at bounding box center [415, 537] width 17 height 17
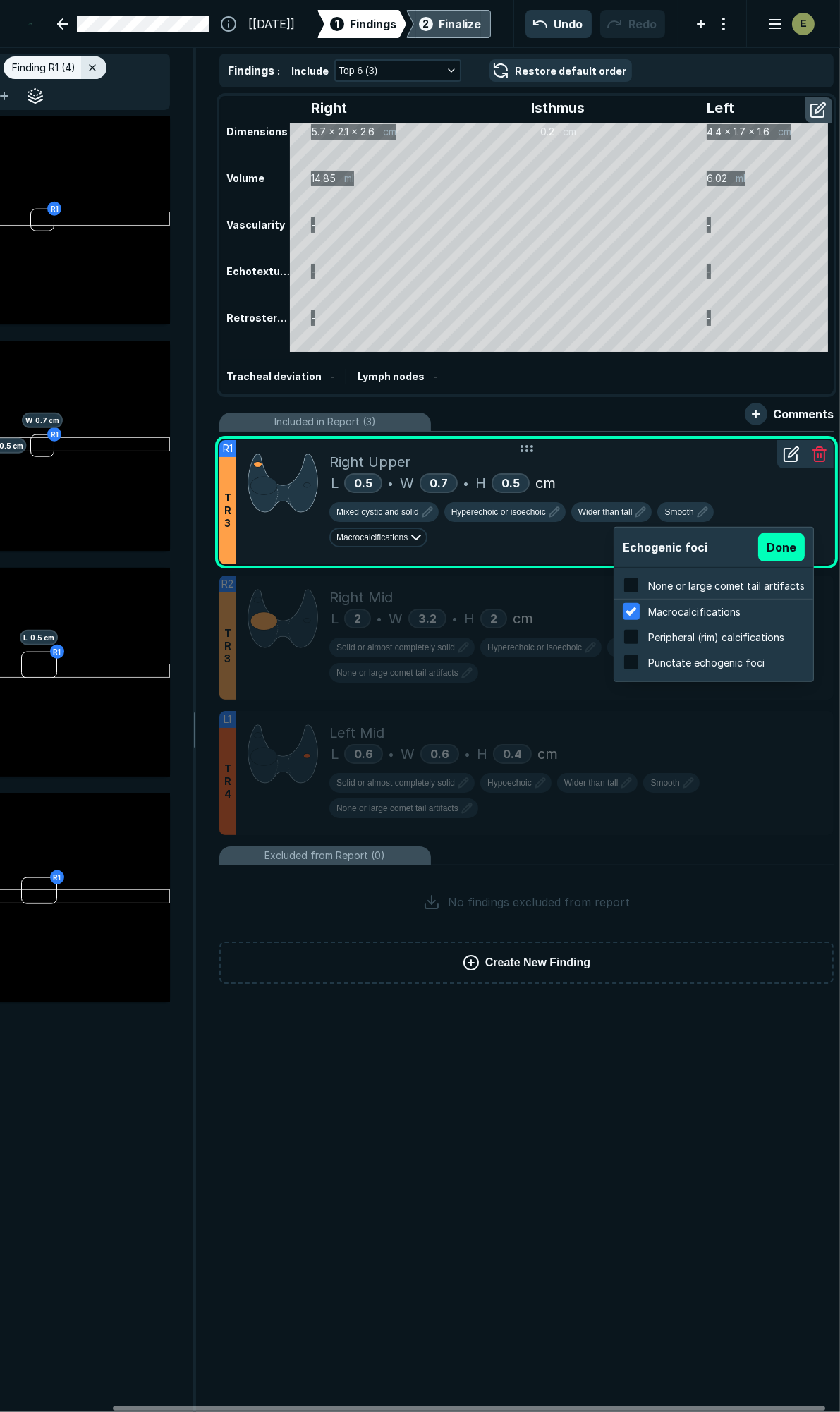
scroll to position [2266, 2689]
click at [632, 587] on input "checkbox" at bounding box center [631, 584] width 17 height 17
checkbox input "true"
checkbox input "false"
click at [783, 550] on button "Done" at bounding box center [781, 547] width 46 height 29
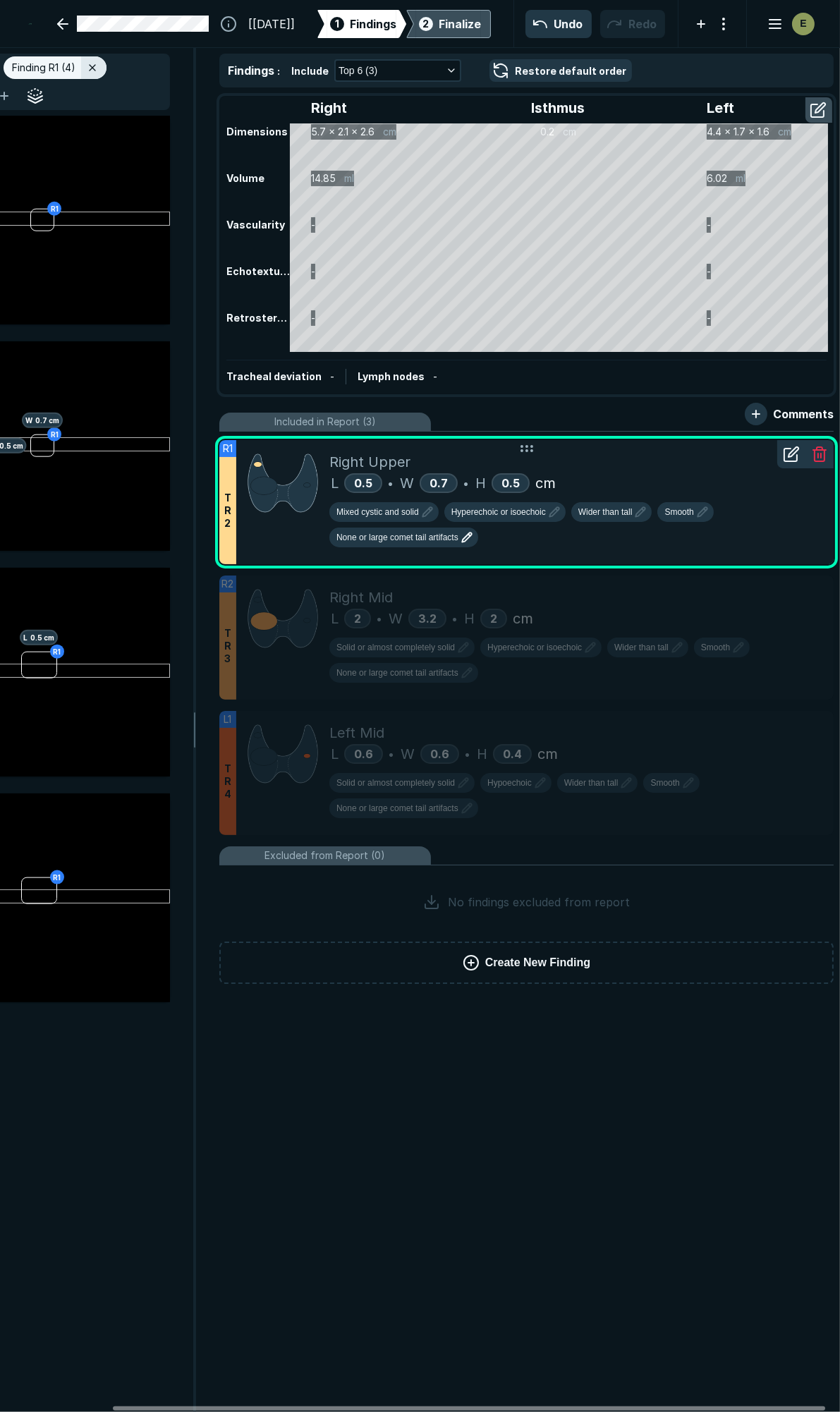
scroll to position [5839, 4553]
drag, startPoint x: 420, startPoint y: 27, endPoint x: 421, endPoint y: 19, distance: 8.1
click at [421, 24] on div "2 Finalize" at bounding box center [448, 24] width 65 height 29
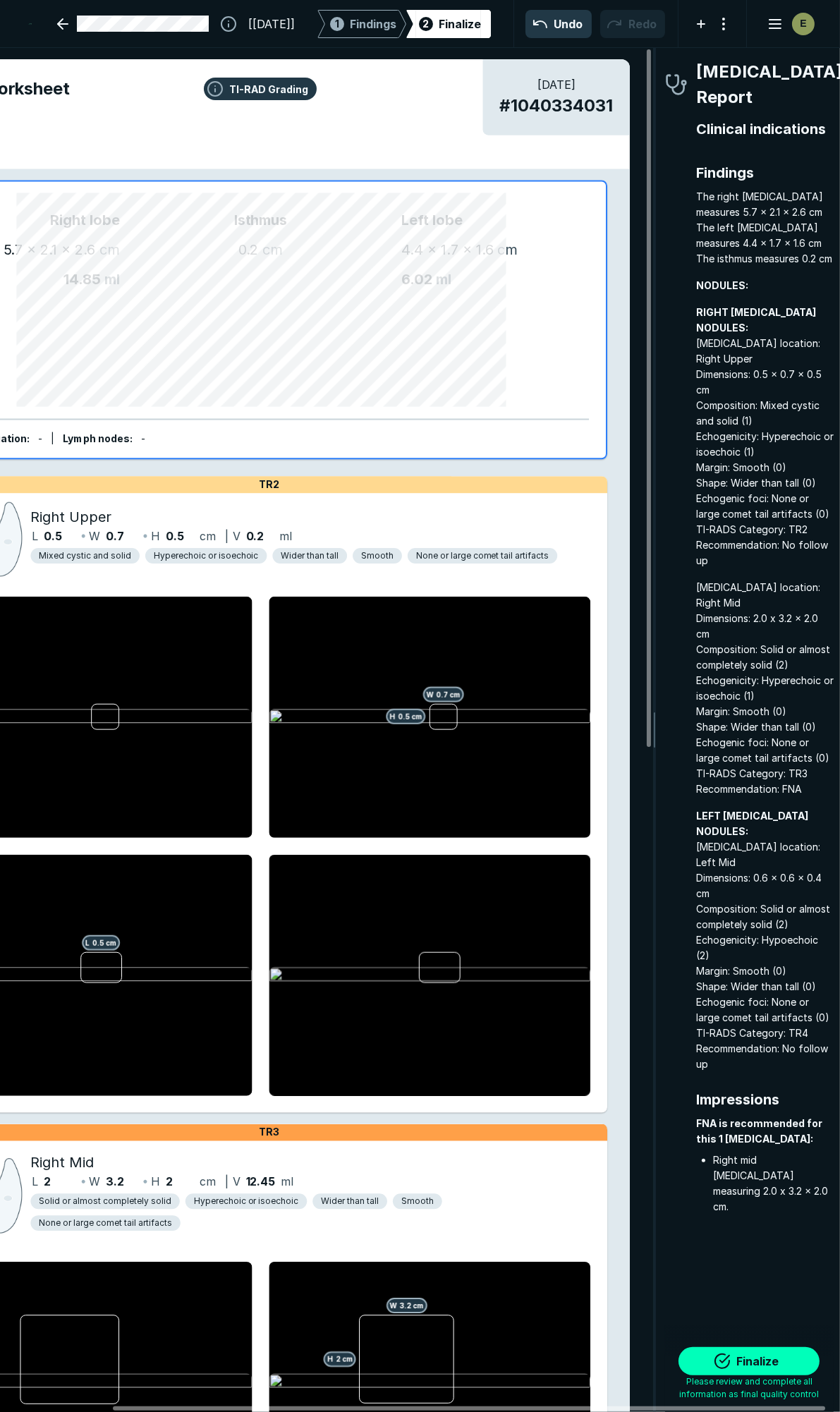
scroll to position [7868, 2548]
click at [755, 1355] on button "Finalize" at bounding box center [748, 1361] width 141 height 29
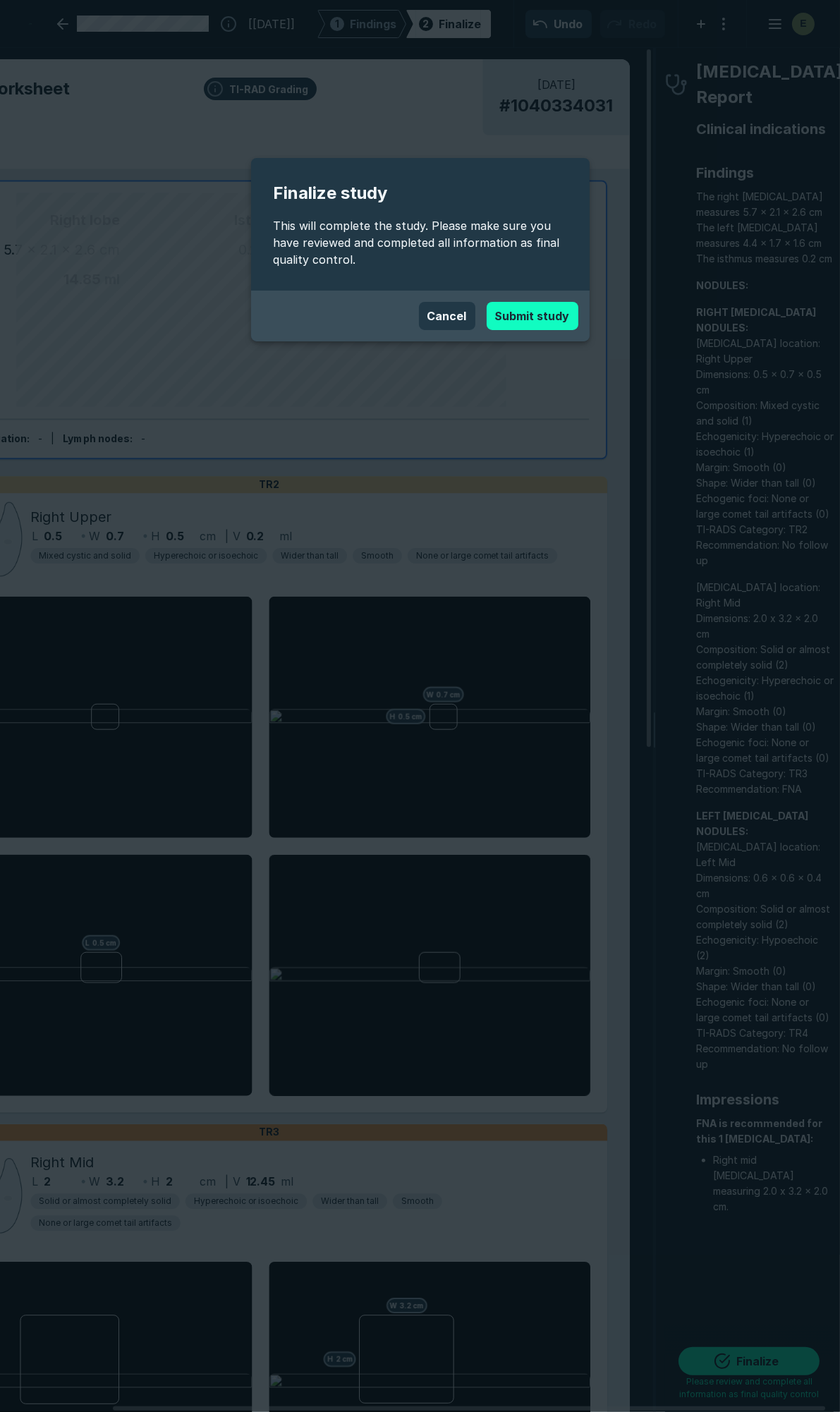
click at [532, 303] on button "Submit study" at bounding box center [532, 316] width 92 height 29
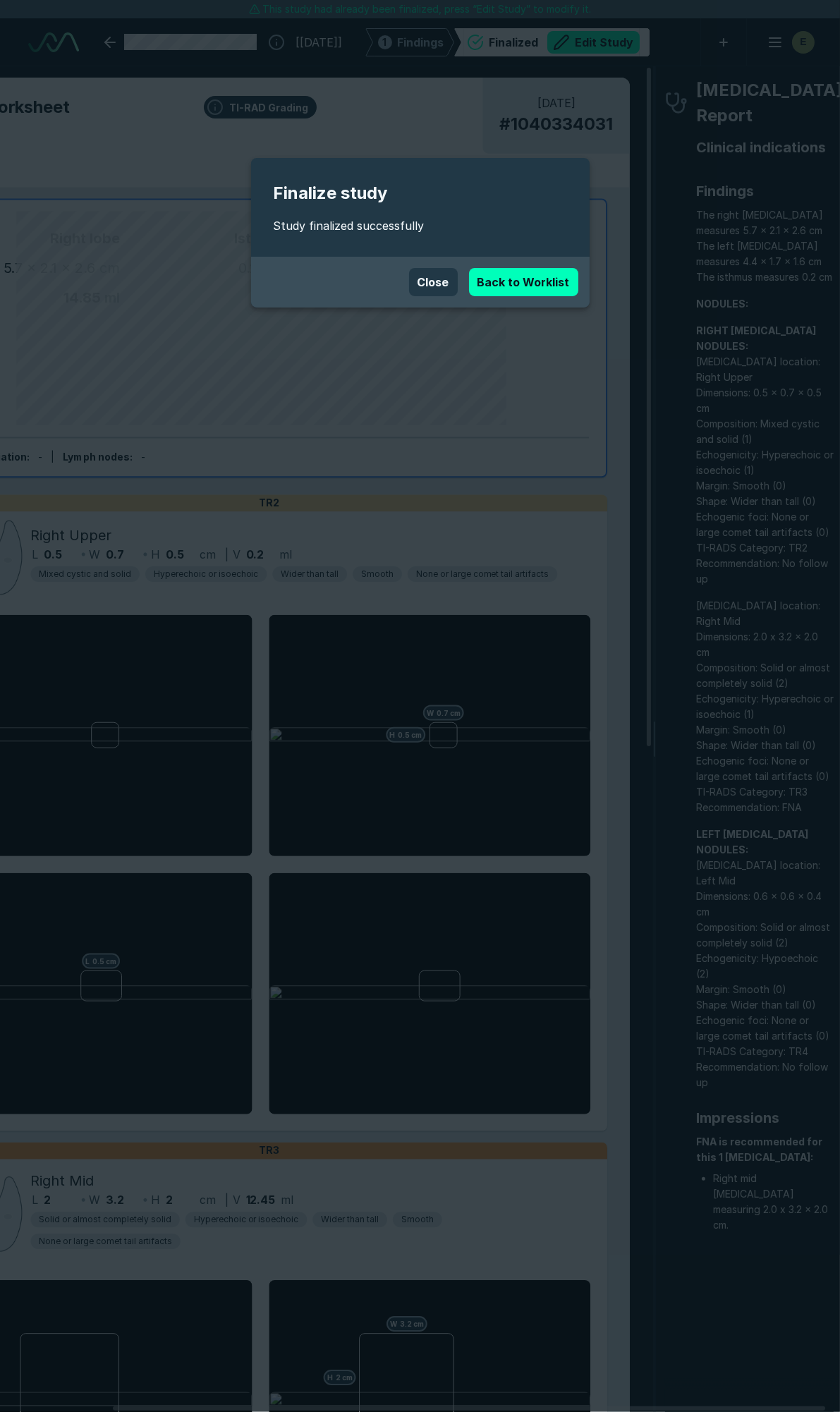
scroll to position [7836, 5591]
click at [363, 290] on div "Close Back to Worklist" at bounding box center [420, 282] width 316 height 29
click at [554, 280] on link "Back to Worklist" at bounding box center [523, 282] width 110 height 29
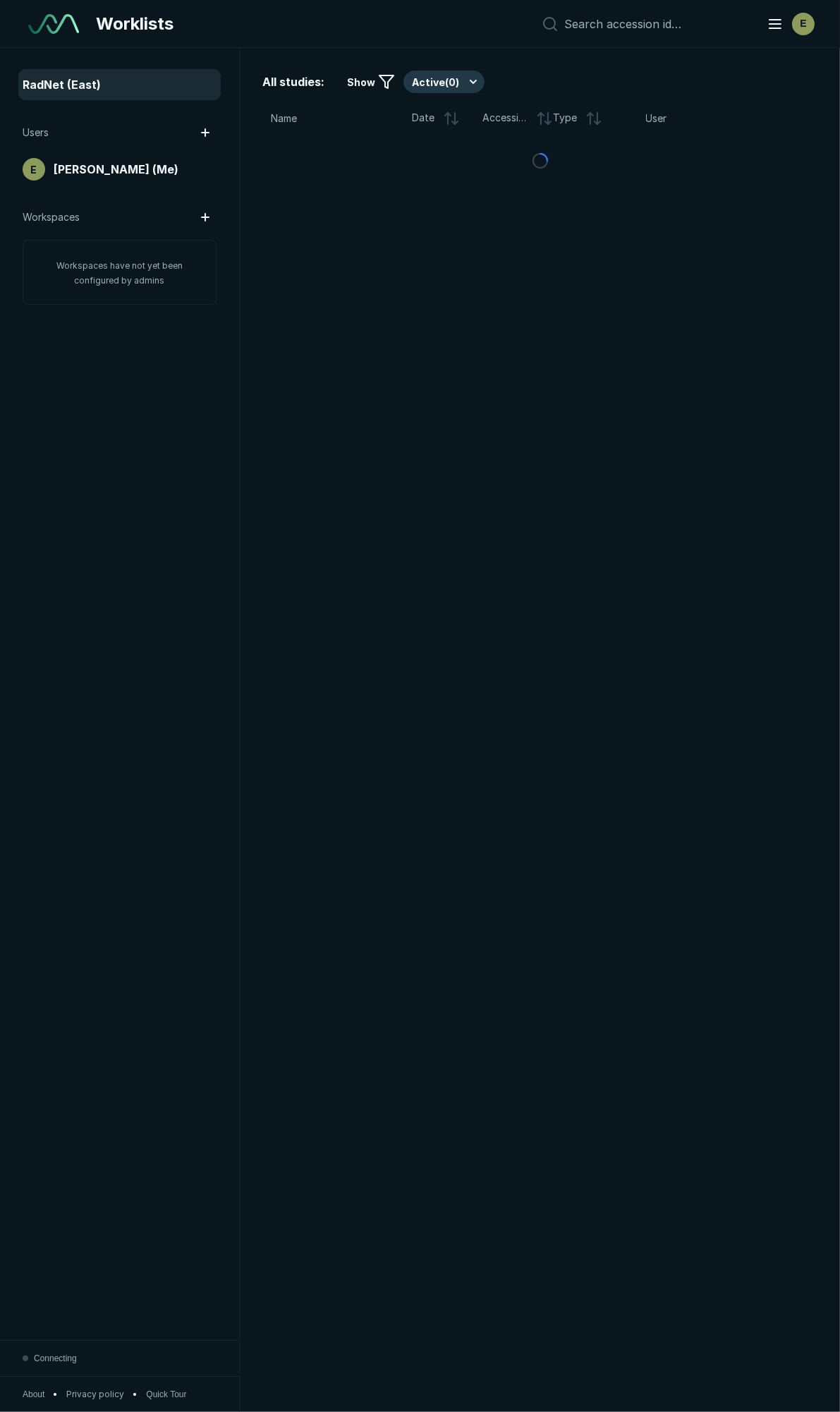
scroll to position [7693, 4286]
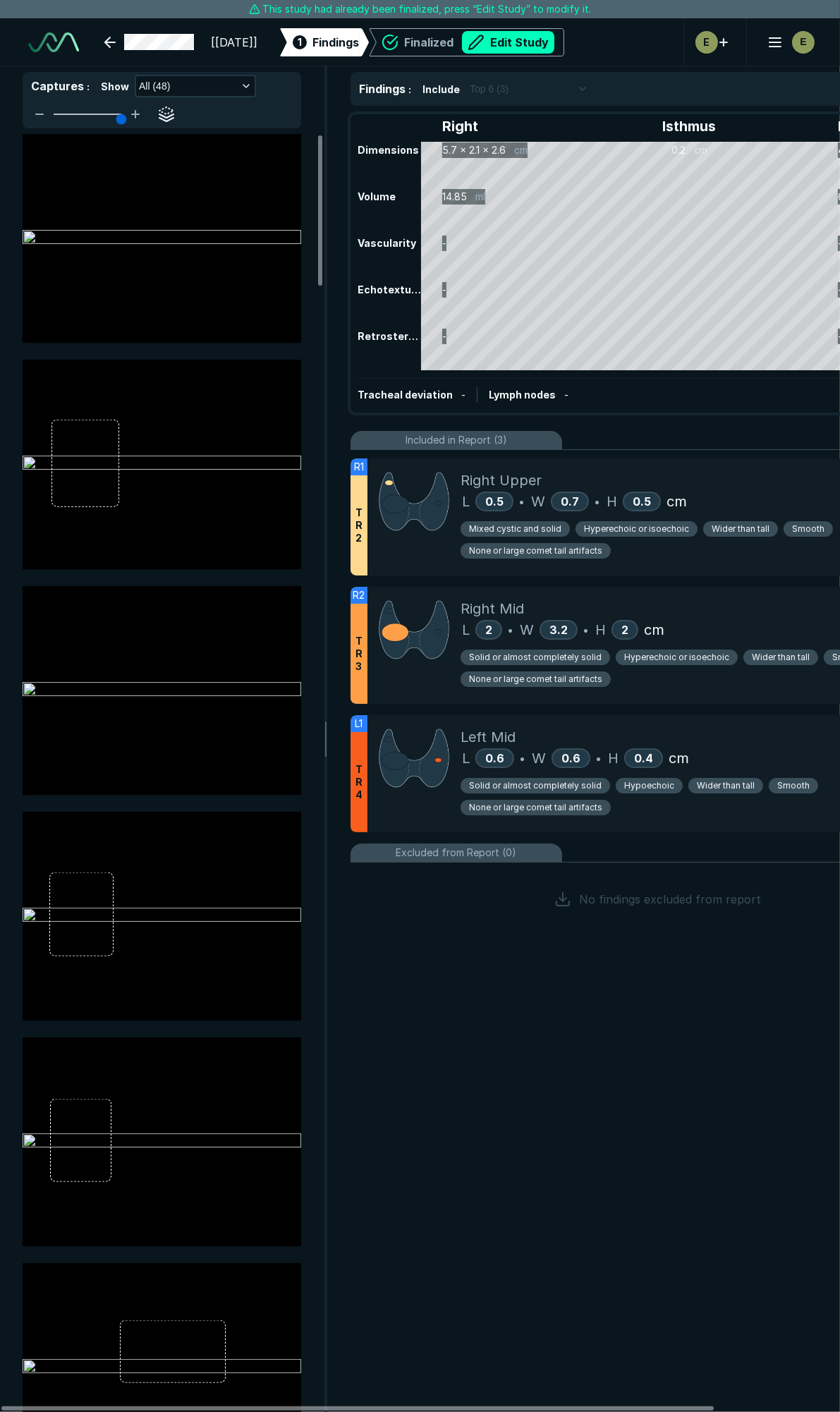
scroll to position [3118, 4569]
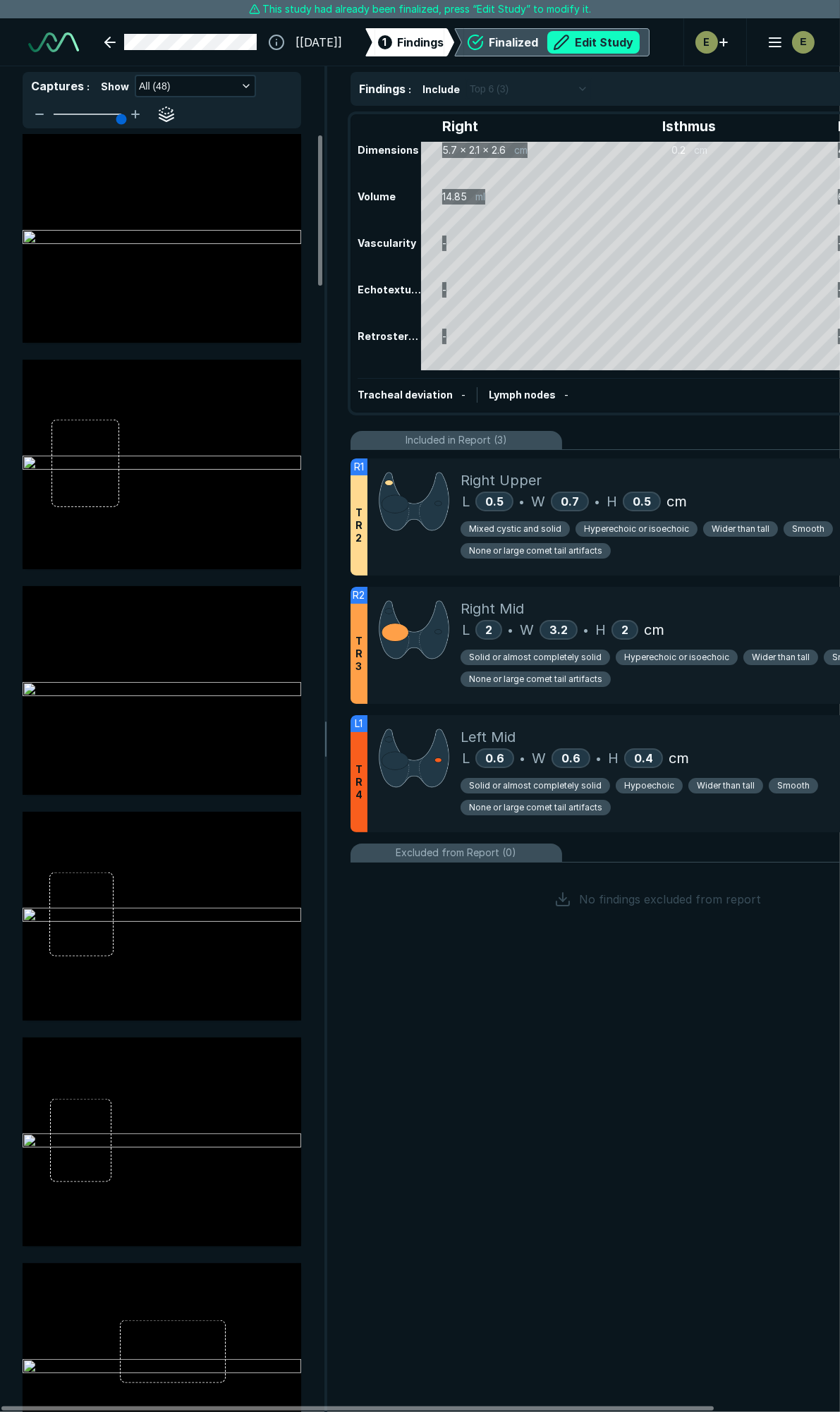
click at [578, 33] on button "Edit Study" at bounding box center [593, 42] width 93 height 22
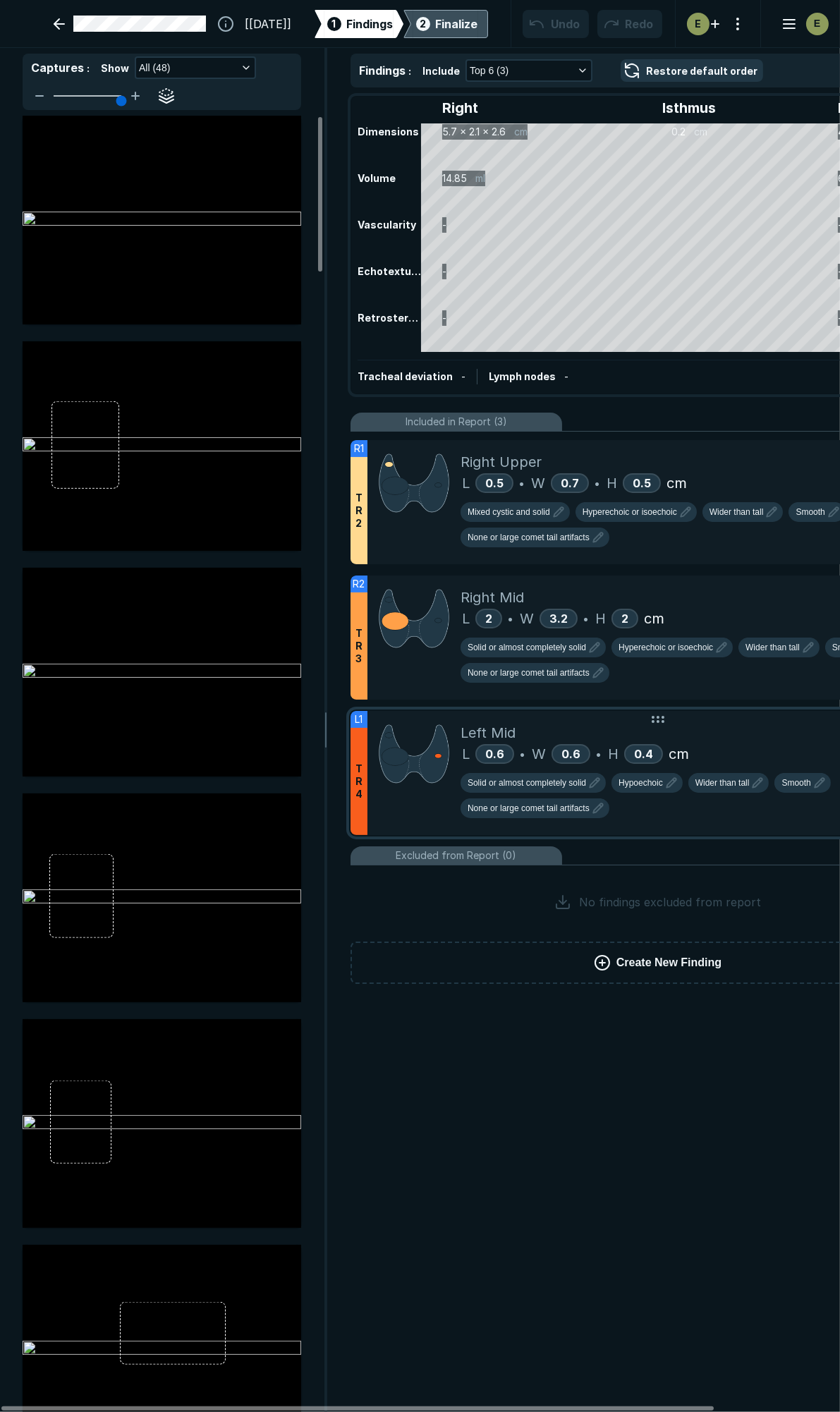
scroll to position [7919, 5591]
click at [674, 642] on span "Hyperechoic or isoechoic" at bounding box center [665, 647] width 94 height 12
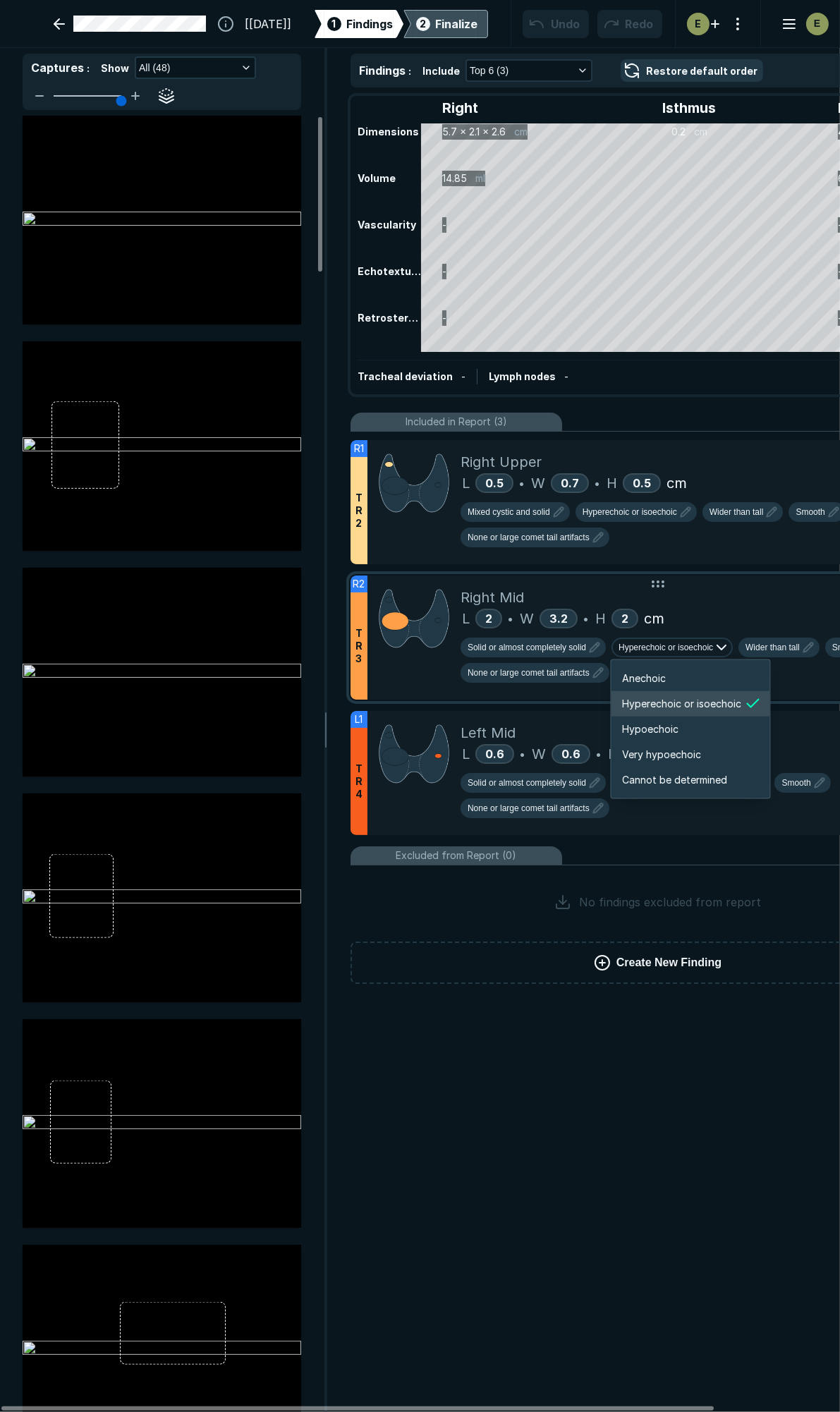
scroll to position [2352, 2526]
click at [674, 749] on span "Very hypoechoic" at bounding box center [662, 754] width 79 height 15
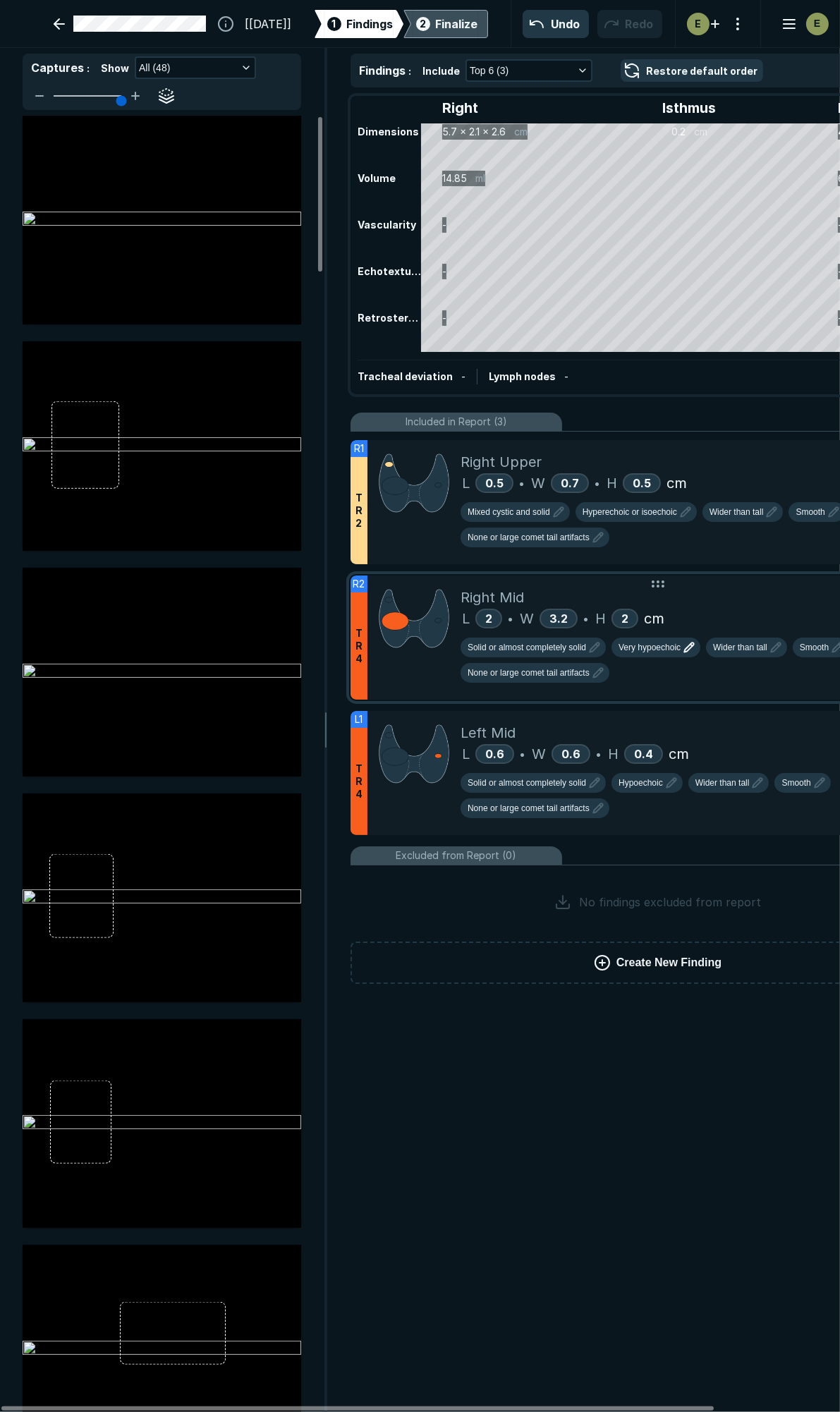
click at [672, 651] on button "Very hypoechoic" at bounding box center [656, 648] width 89 height 20
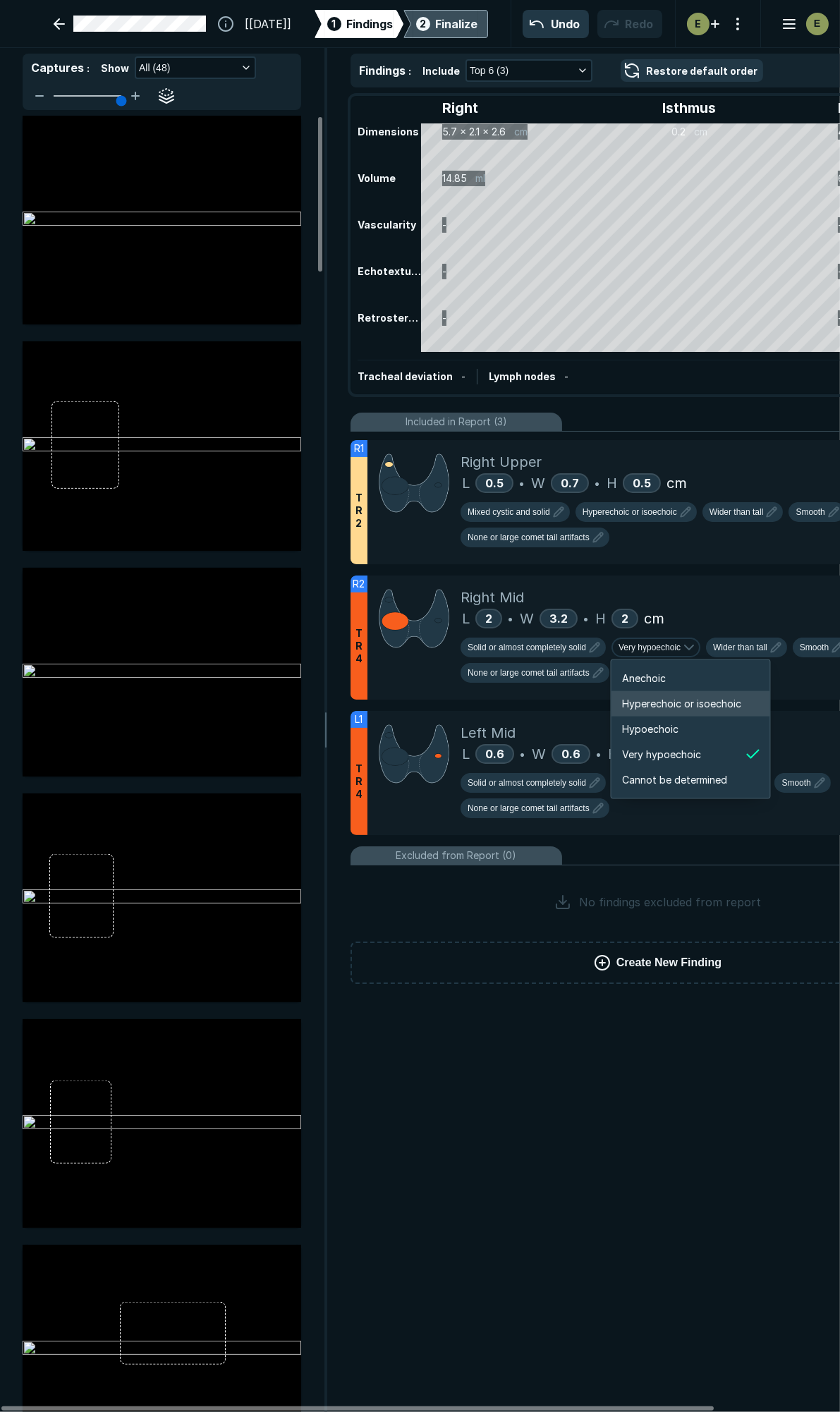
click at [651, 698] on span "Hyperechoic or isoechoic" at bounding box center [682, 703] width 119 height 15
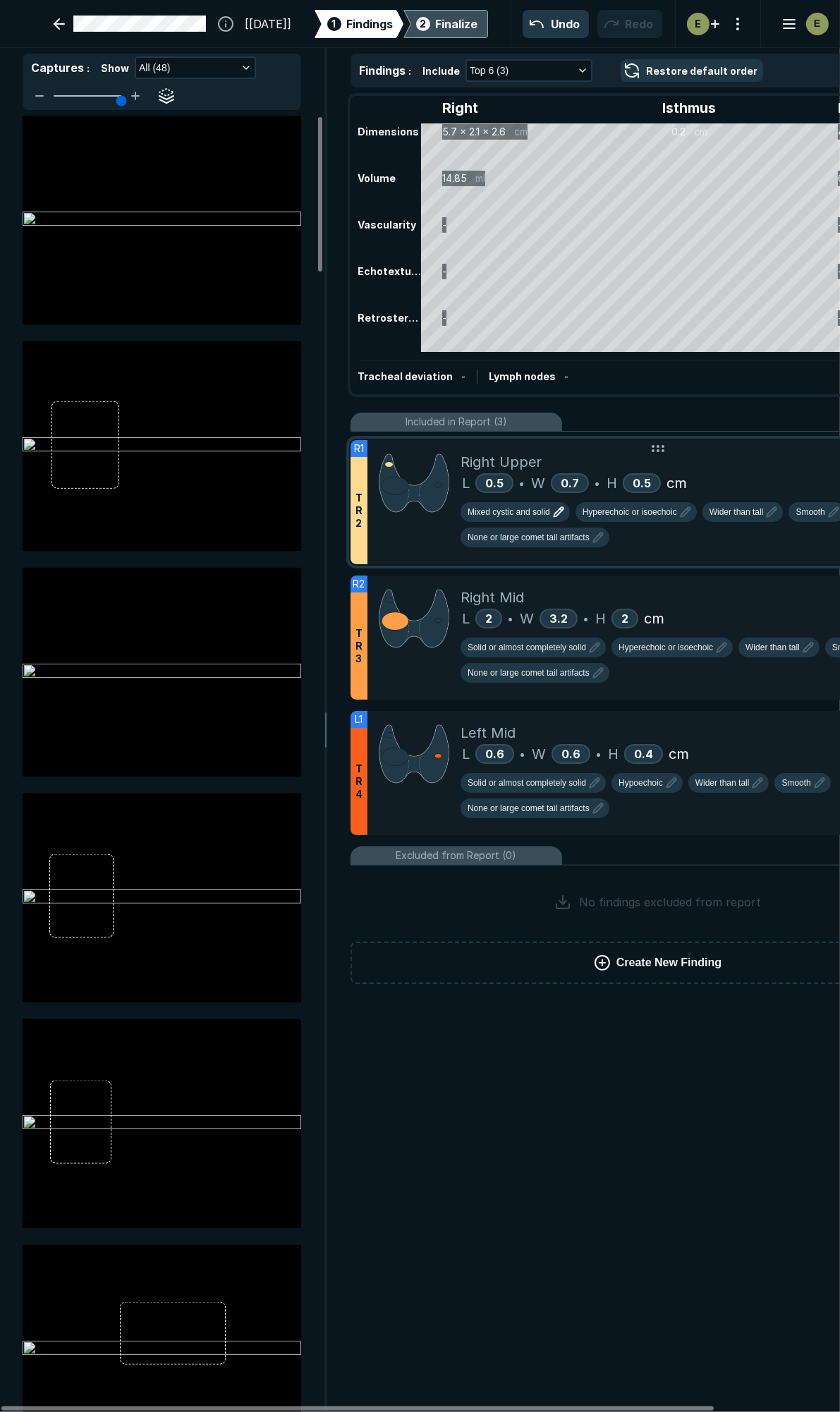
click at [539, 518] on button "Mixed cystic and solid" at bounding box center [515, 512] width 110 height 20
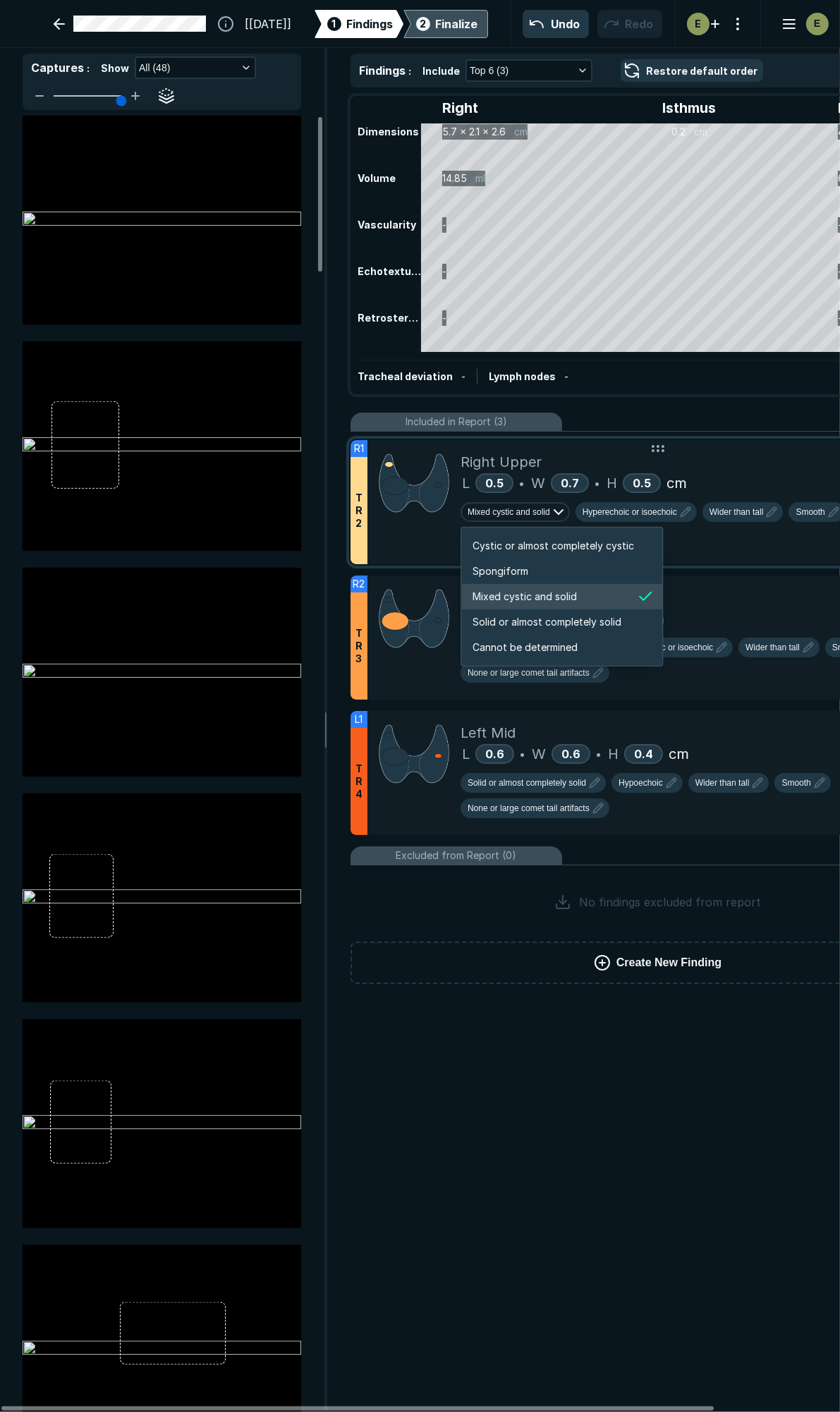
scroll to position [2352, 2707]
click at [531, 628] on span "Solid or almost completely solid" at bounding box center [546, 621] width 149 height 15
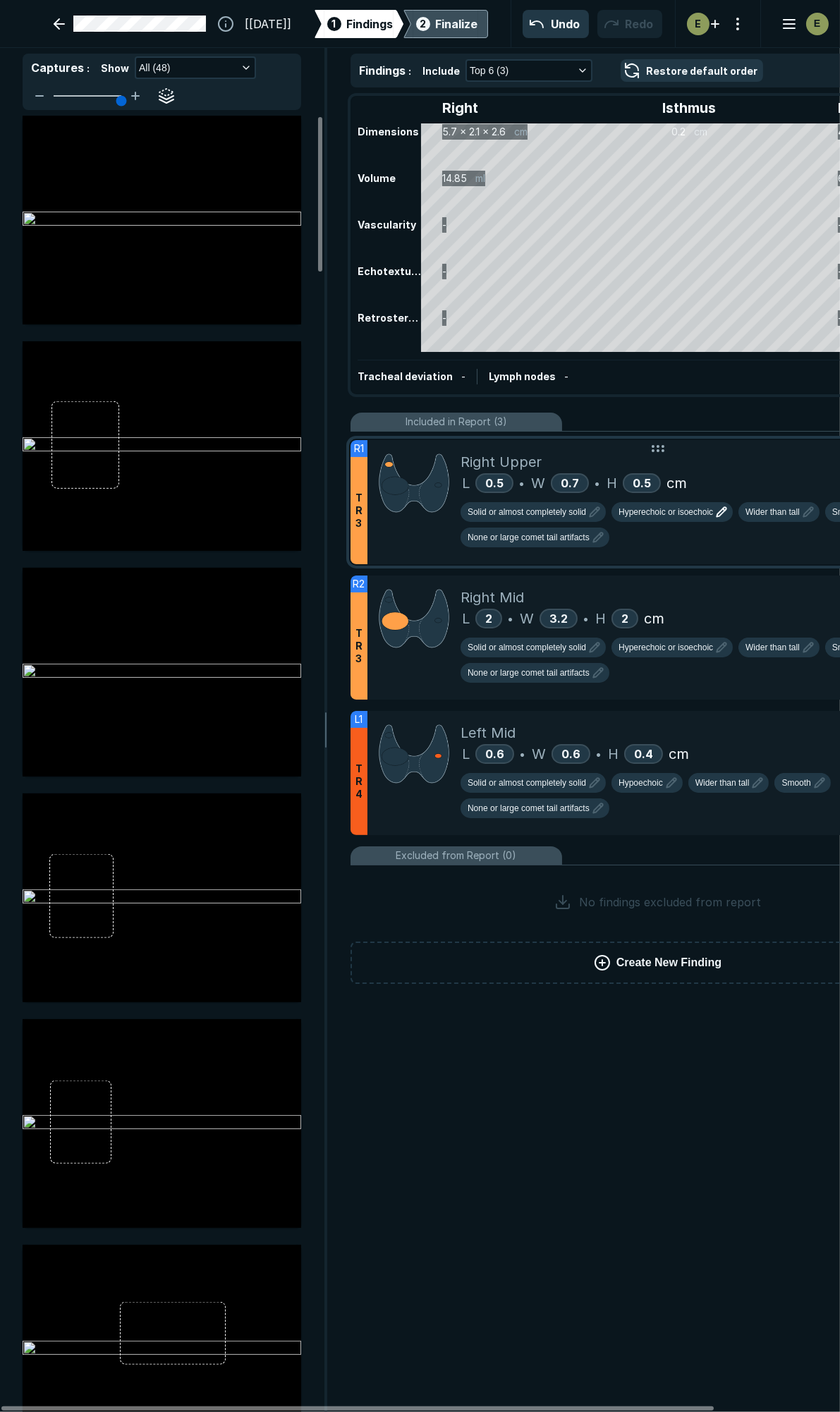
click at [641, 510] on span "Hyperechoic or isoechoic" at bounding box center [665, 512] width 94 height 12
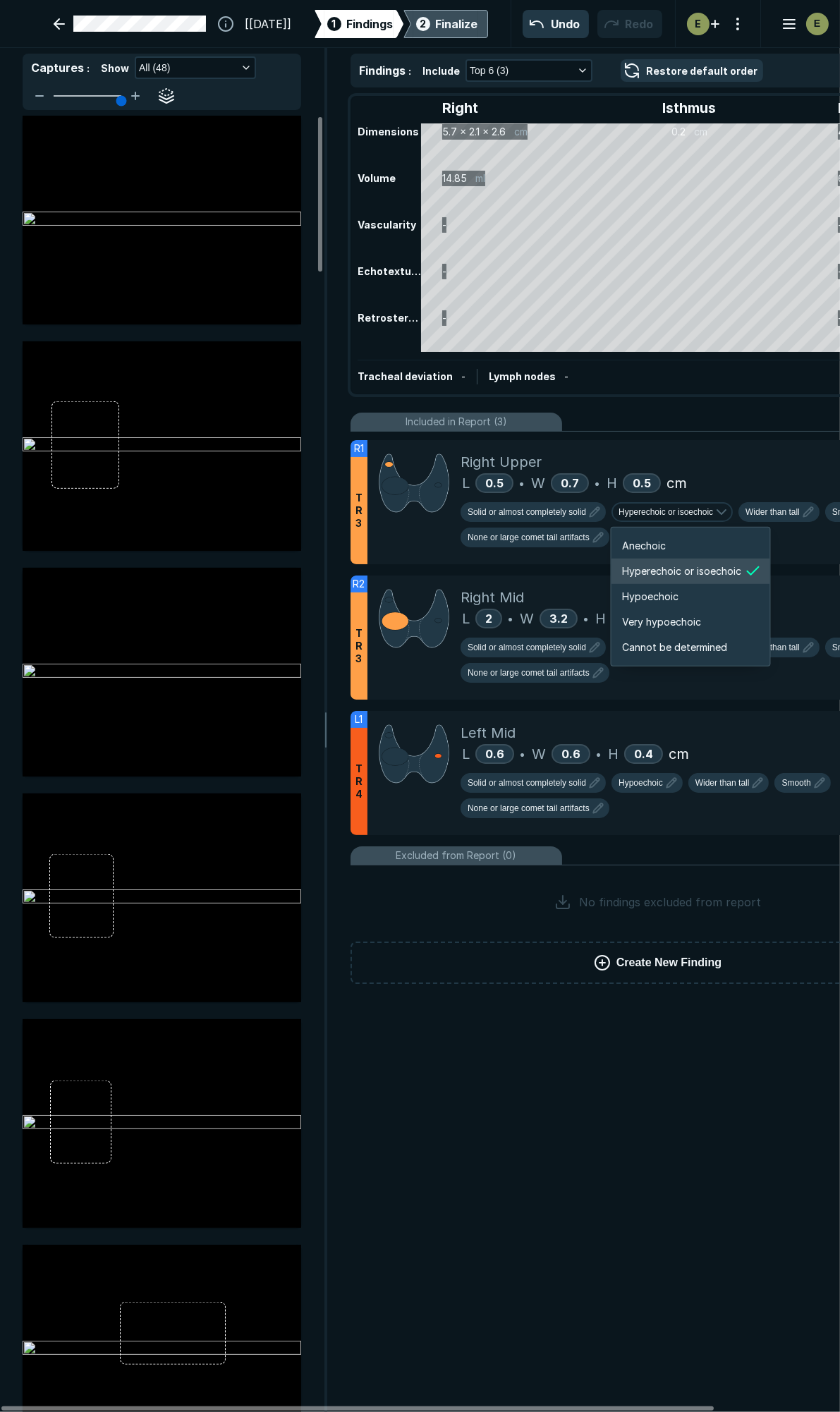
scroll to position [2352, 2526]
click at [640, 628] on span "Very hypoechoic" at bounding box center [662, 621] width 79 height 15
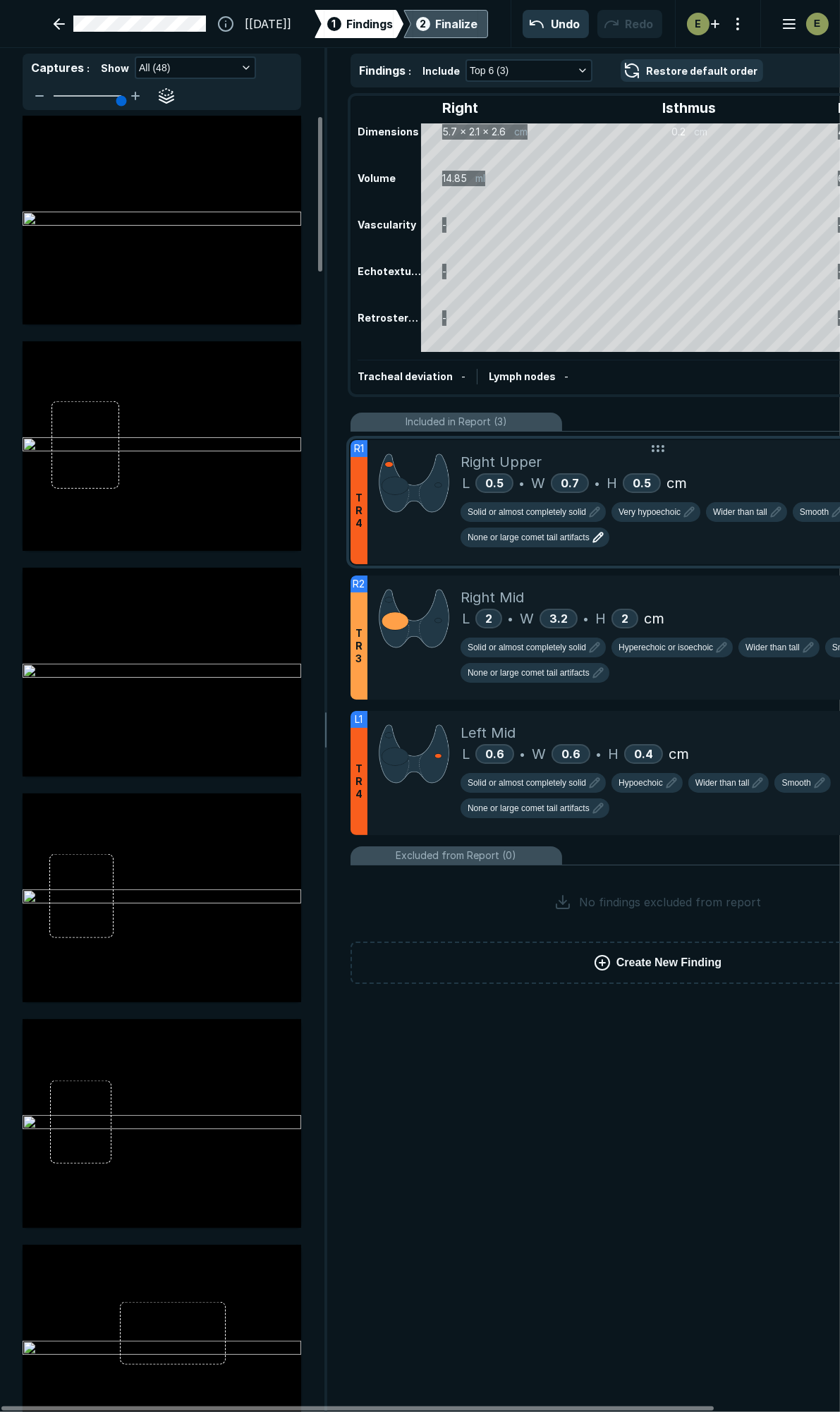
click at [551, 534] on span "None or large comet tail artifacts" at bounding box center [528, 537] width 122 height 12
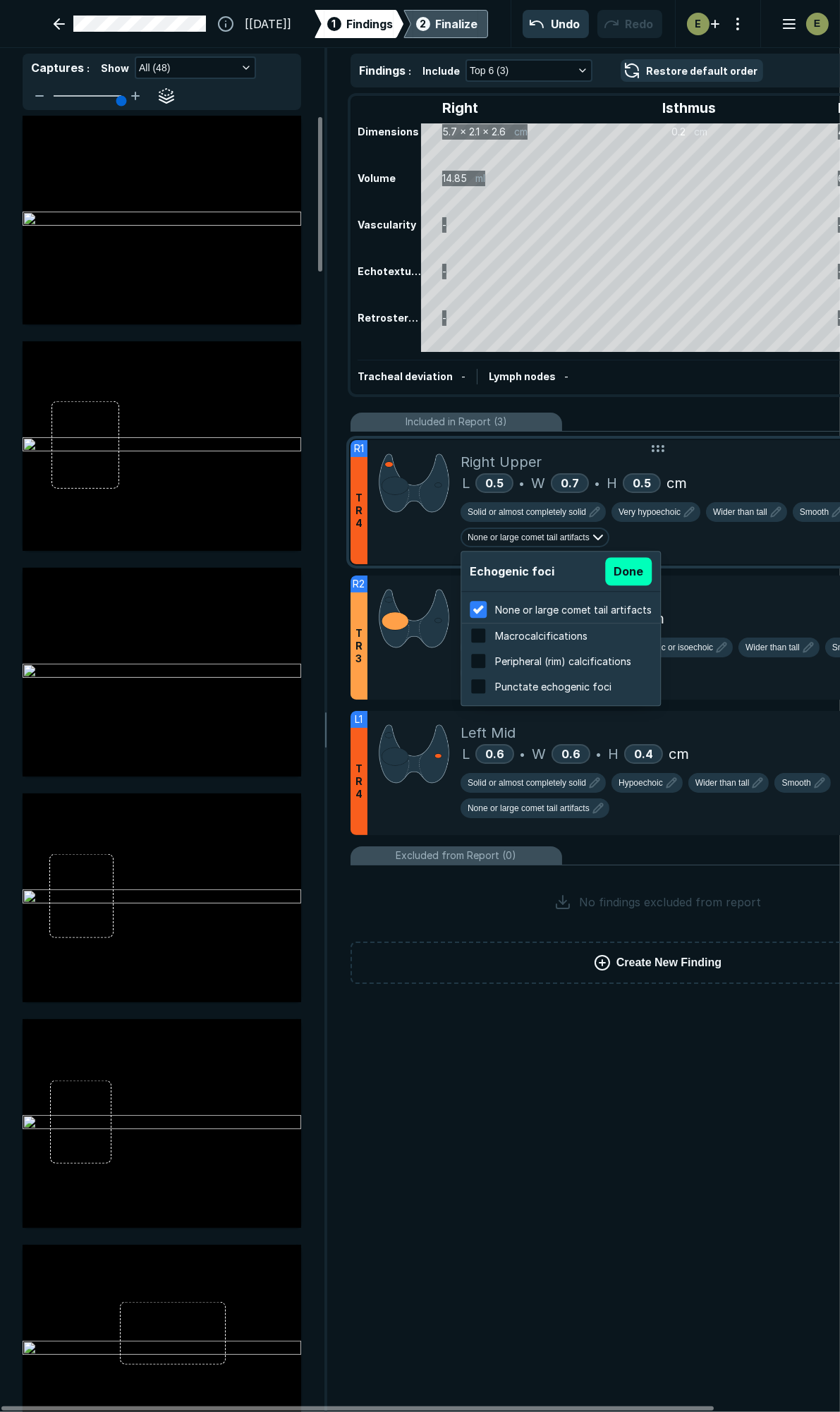
scroll to position [2266, 2689]
click at [519, 633] on span "Macrocalcifications" at bounding box center [542, 635] width 93 height 12
checkbox input "false"
checkbox input "true"
click at [622, 568] on button "Done" at bounding box center [628, 571] width 46 height 29
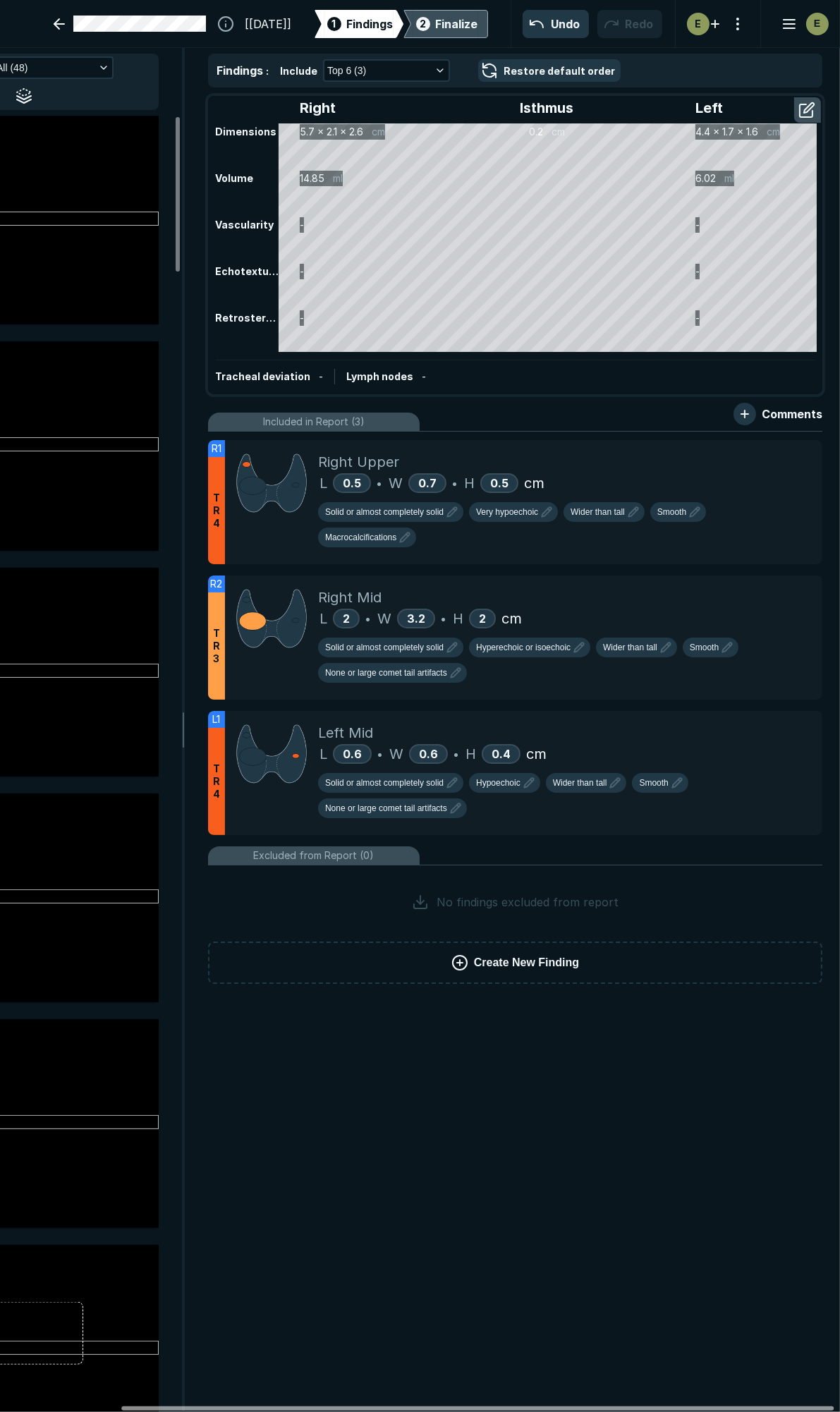
scroll to position [0, 147]
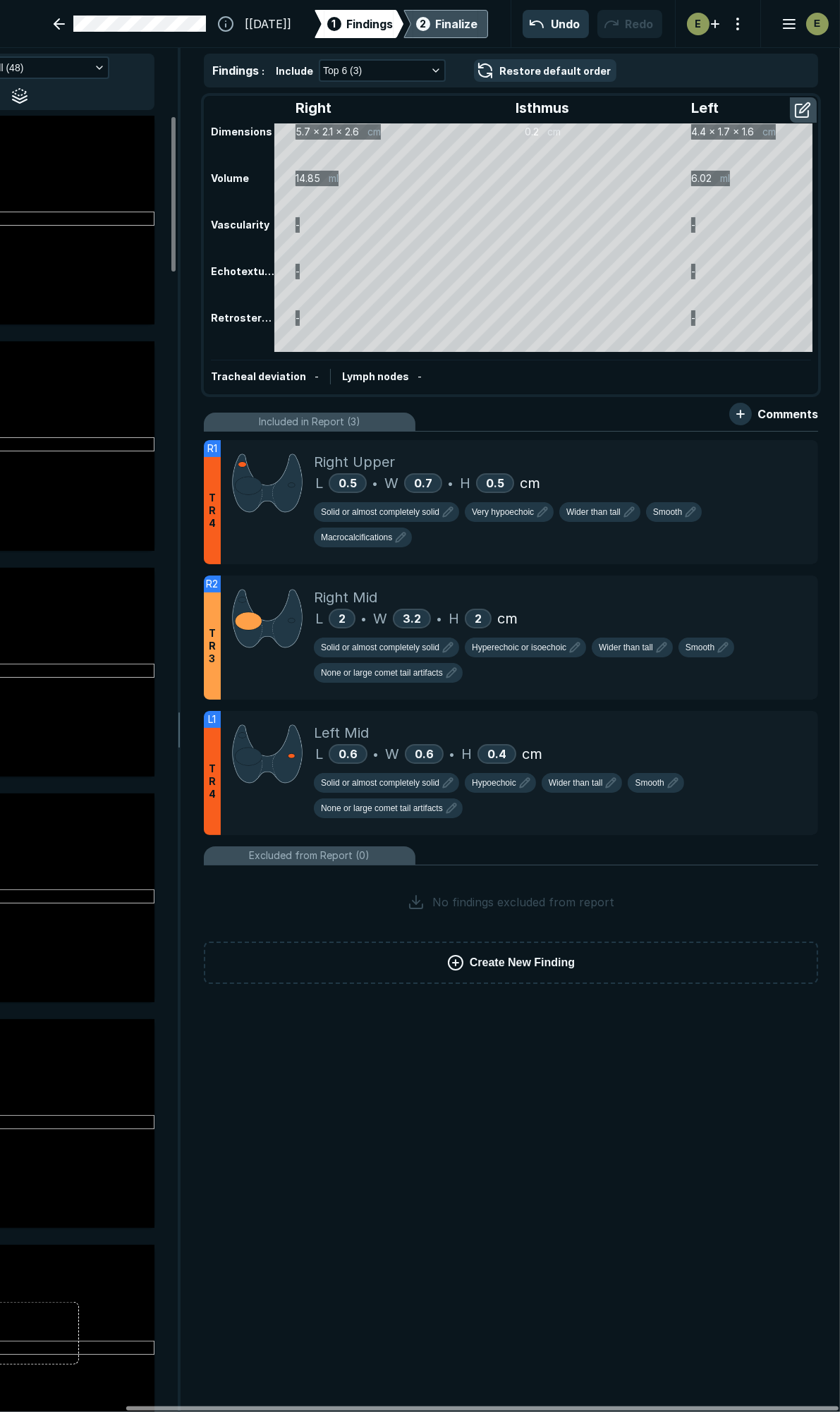
drag, startPoint x: 416, startPoint y: 1408, endPoint x: 559, endPoint y: 1407, distance: 143.0
click at [559, 1407] on div at bounding box center [482, 1408] width 712 height 4
click at [433, 508] on span "Solid or almost completely solid" at bounding box center [379, 512] width 118 height 12
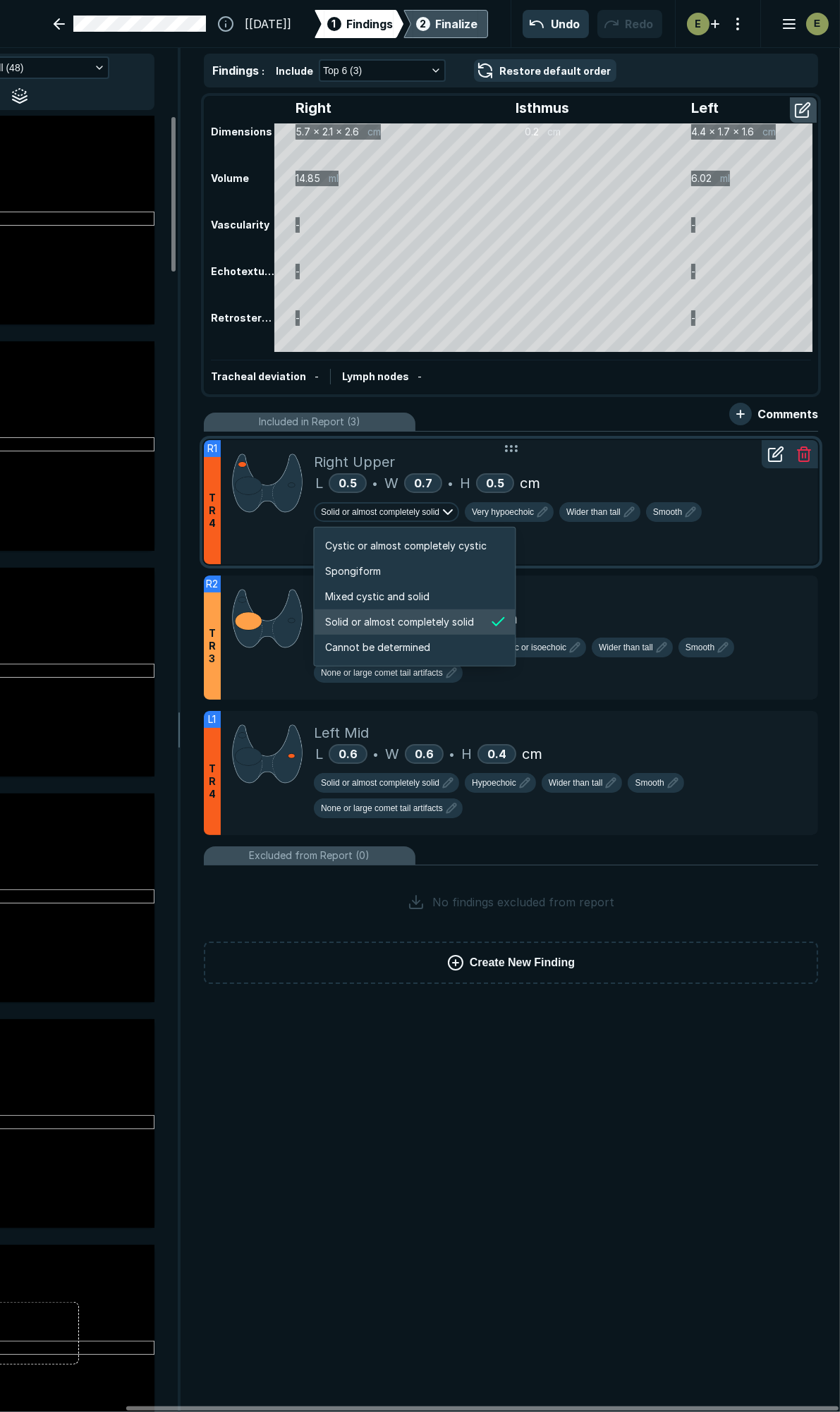
scroll to position [2352, 2707]
click at [511, 508] on span "Very hypoechoic" at bounding box center [503, 512] width 62 height 12
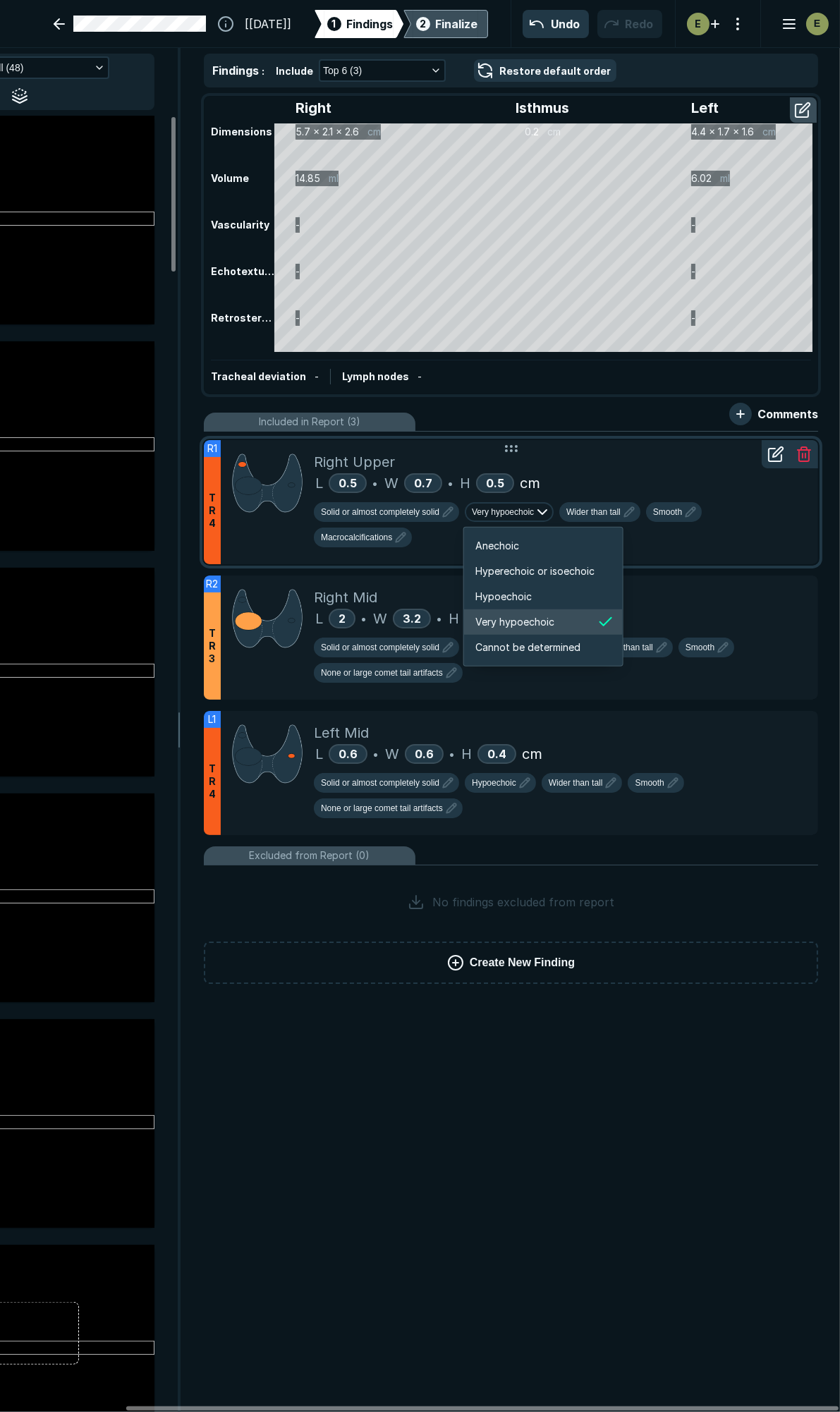
scroll to position [2352, 2526]
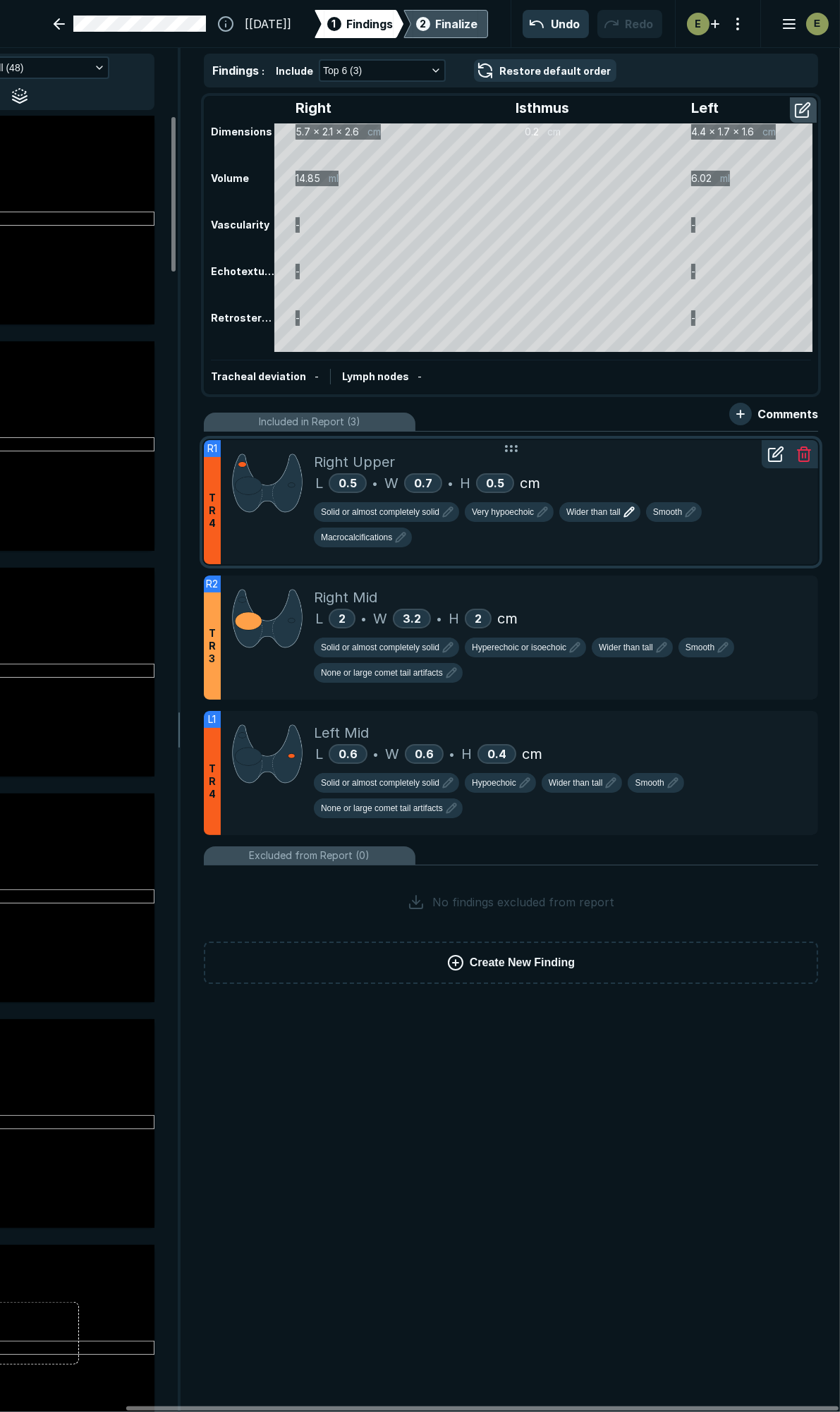
click at [603, 509] on span "Wider than tall" at bounding box center [593, 512] width 54 height 12
click at [631, 575] on span "Taller than wide" at bounding box center [605, 570] width 74 height 15
click at [436, 26] on div "Finalize" at bounding box center [456, 23] width 42 height 17
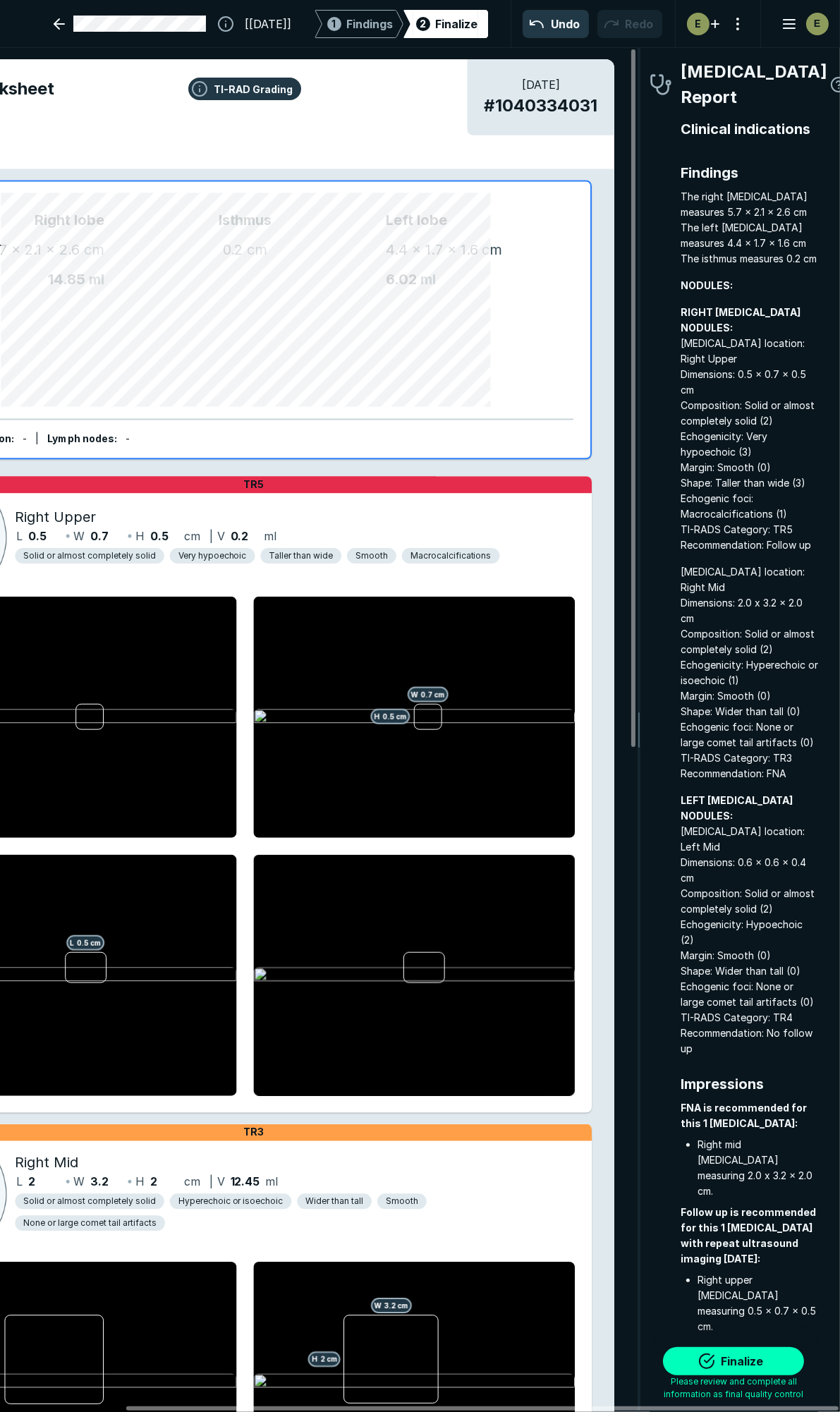
scroll to position [7868, 2548]
click at [766, 1363] on button "Finalize" at bounding box center [733, 1361] width 141 height 29
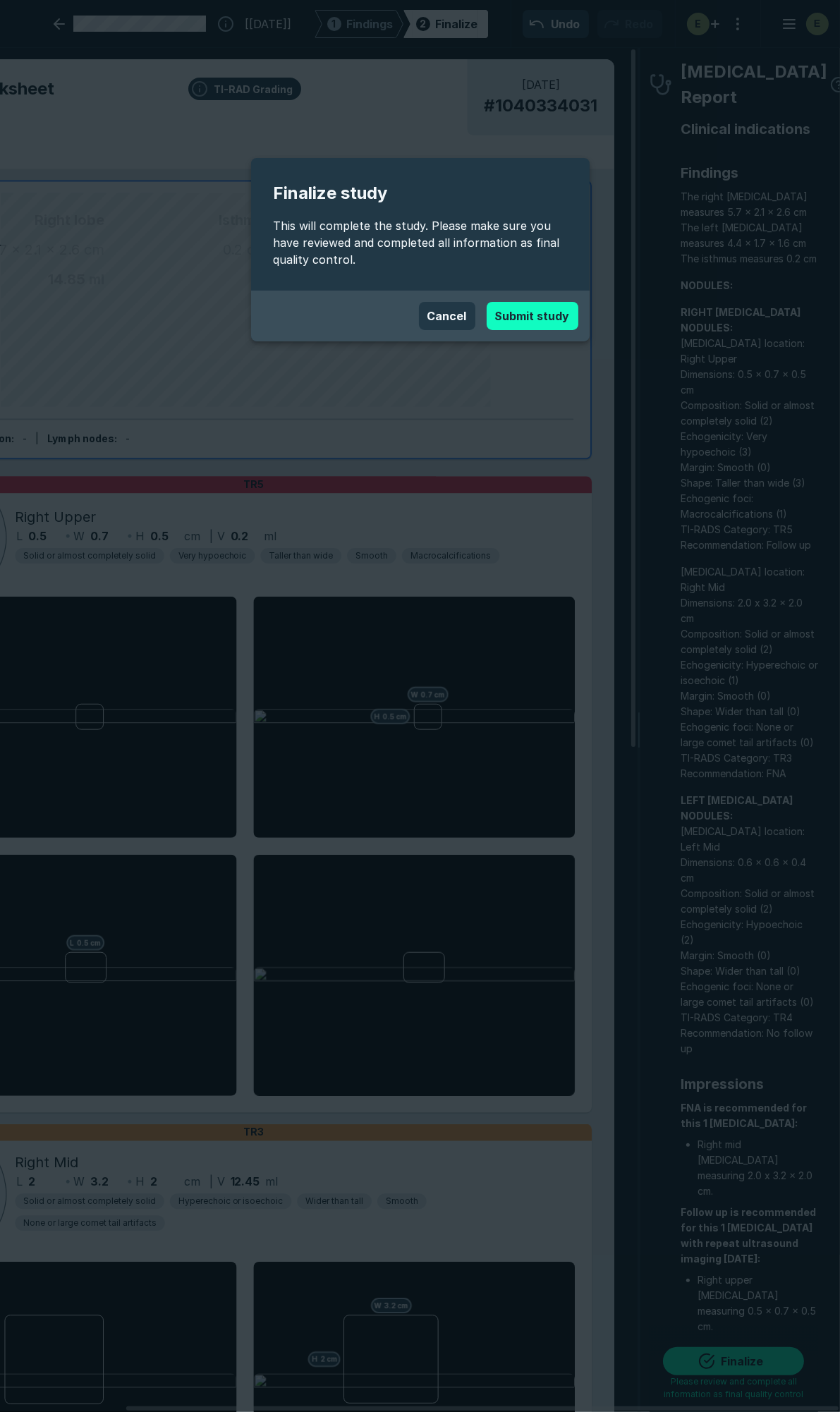
click at [524, 315] on button "Submit study" at bounding box center [532, 316] width 92 height 29
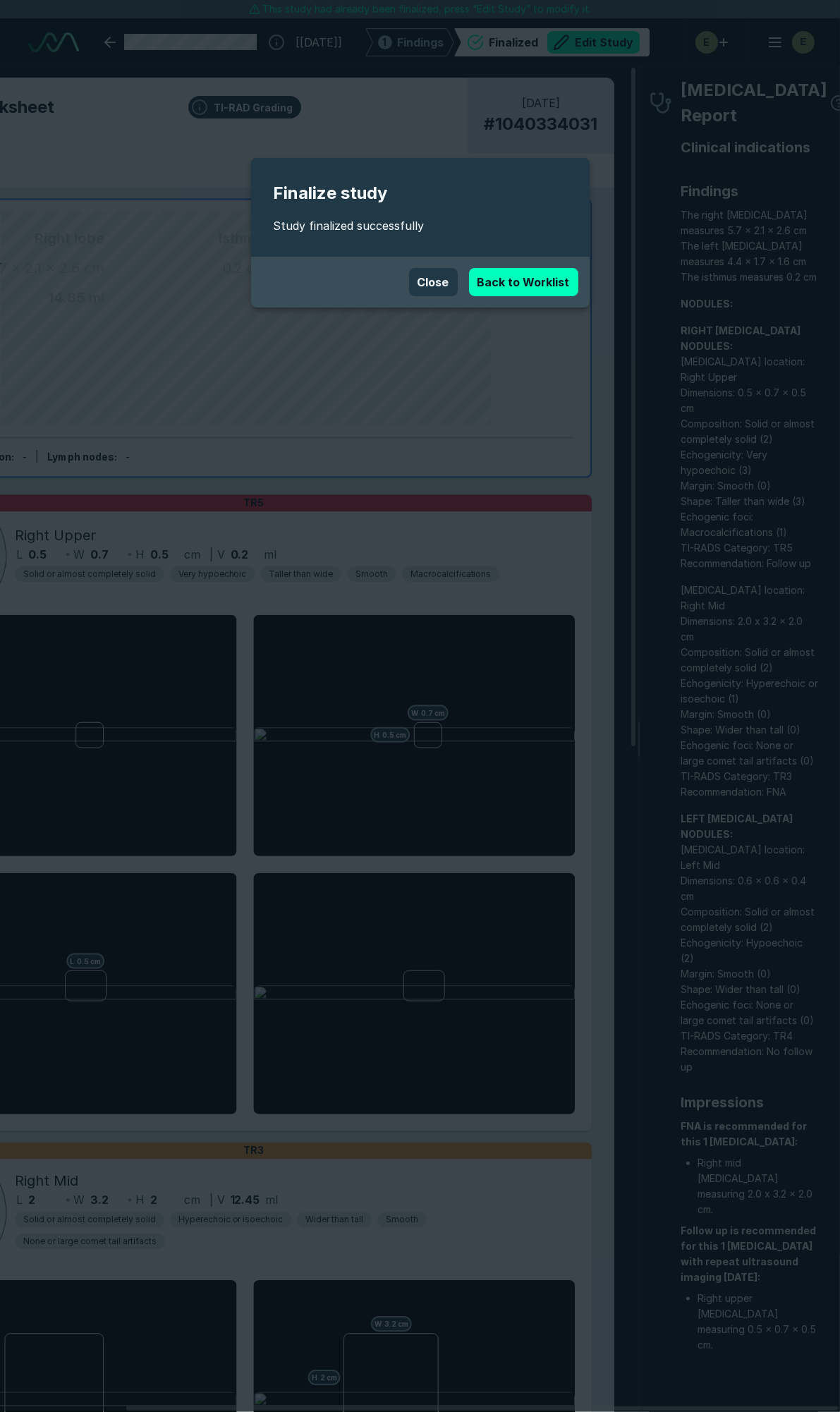
scroll to position [7836, 5591]
click at [510, 283] on link "Back to Worklist" at bounding box center [523, 282] width 110 height 29
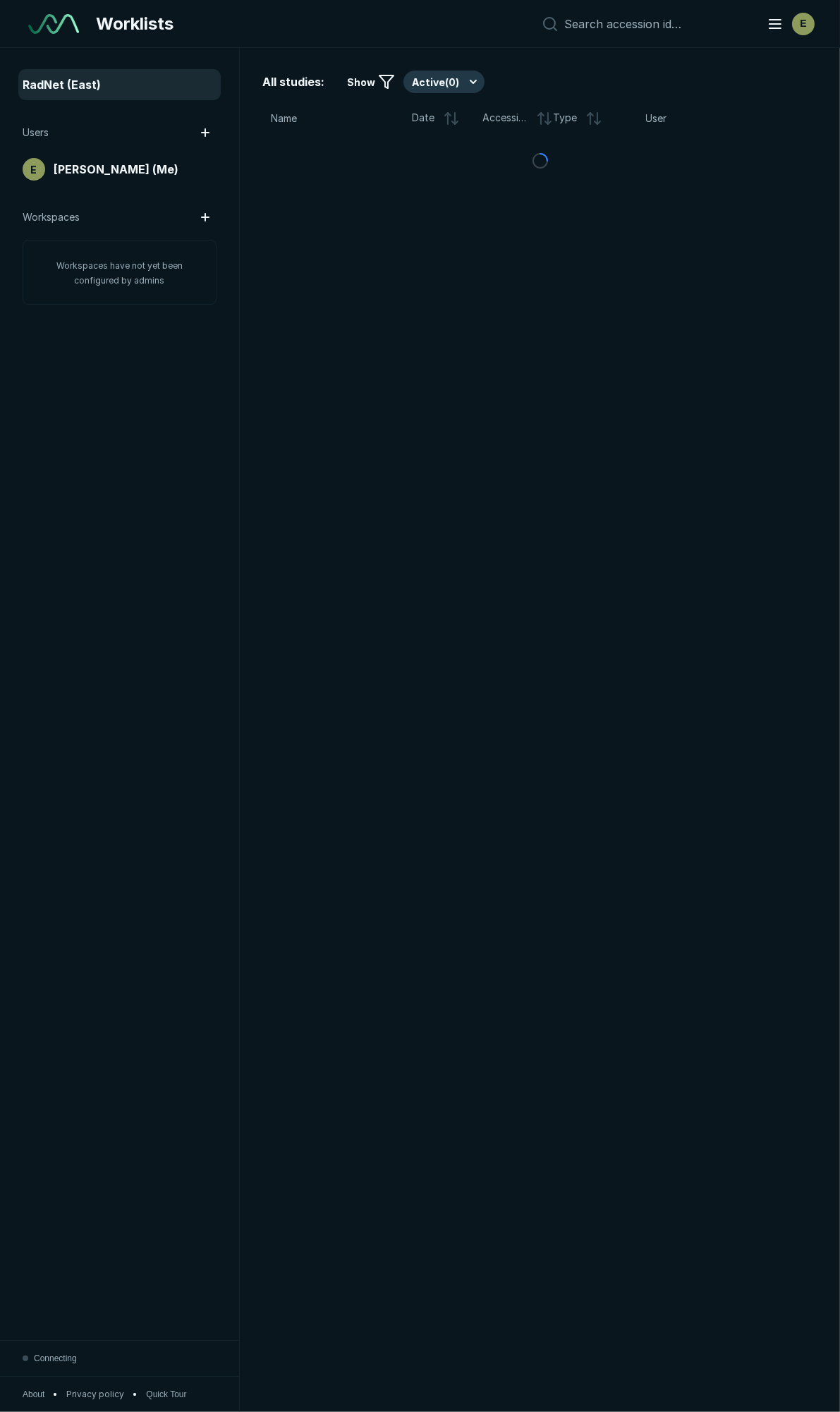
scroll to position [7693, 4286]
